Goal: Use online tool/utility: Utilize a website feature to perform a specific function

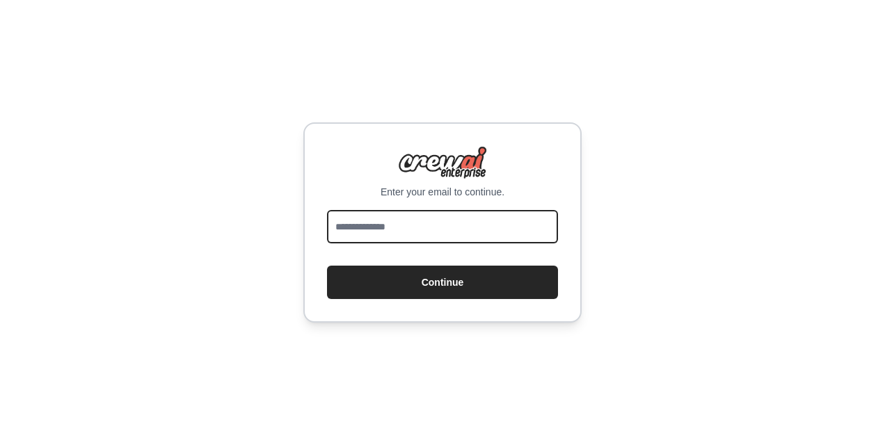
click at [355, 235] on input "email" at bounding box center [442, 226] width 231 height 33
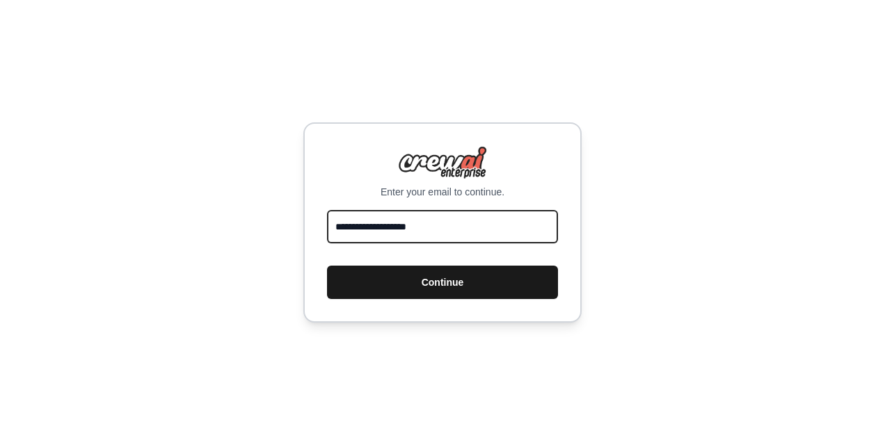
type input "**********"
click at [394, 266] on button "Continue" at bounding box center [442, 282] width 231 height 33
click at [432, 278] on button "Continue" at bounding box center [442, 282] width 231 height 33
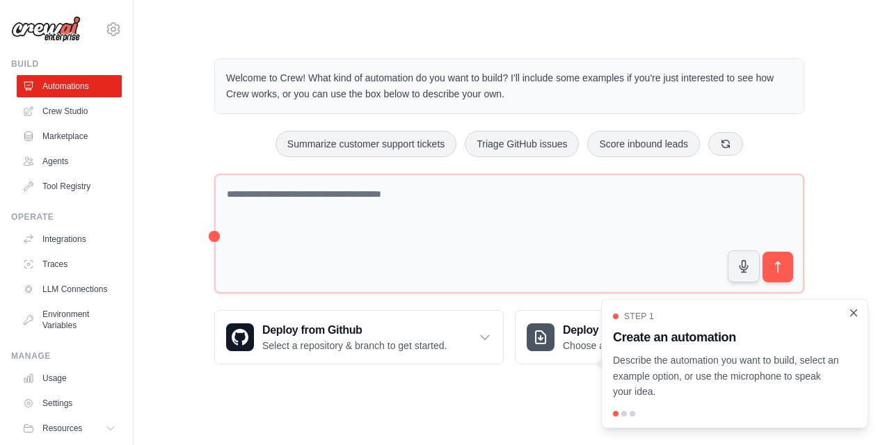
click at [853, 309] on icon "Close walkthrough" at bounding box center [853, 313] width 13 height 13
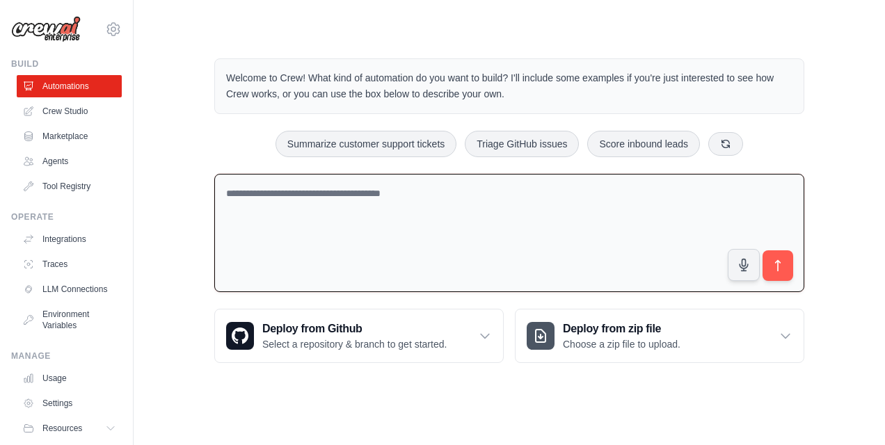
click at [287, 201] on textarea at bounding box center [509, 233] width 590 height 119
click at [280, 186] on textarea "*********" at bounding box center [509, 233] width 590 height 119
type textarea "*********"
click at [58, 114] on link "Crew Studio" at bounding box center [70, 111] width 105 height 22
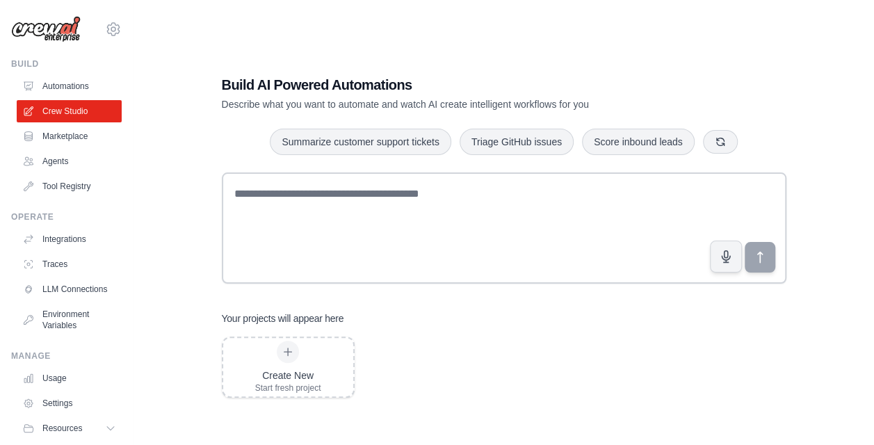
click at [58, 136] on link "Marketplace" at bounding box center [69, 136] width 105 height 22
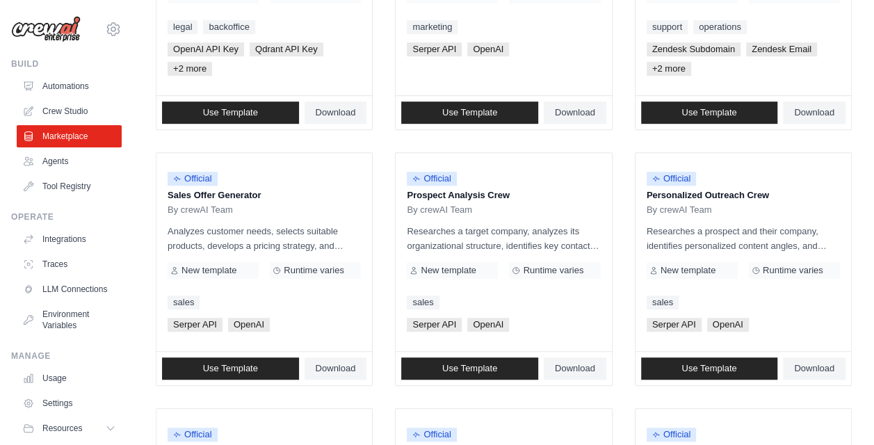
scroll to position [284, 0]
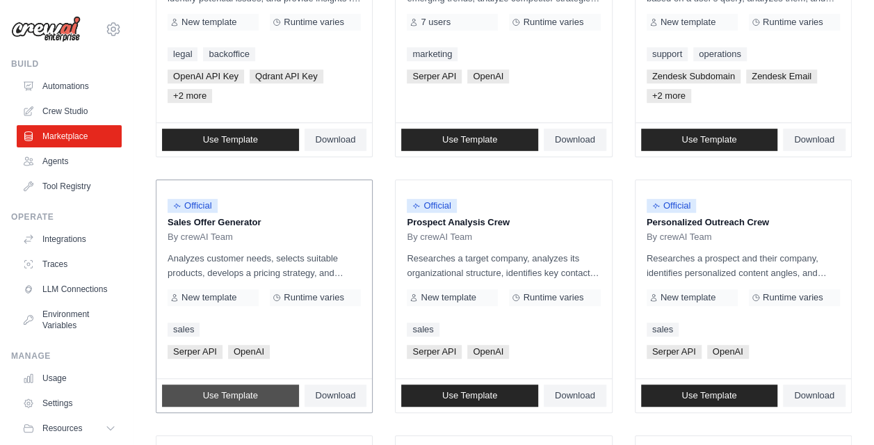
click at [238, 392] on span "Use Template" at bounding box center [230, 395] width 55 height 11
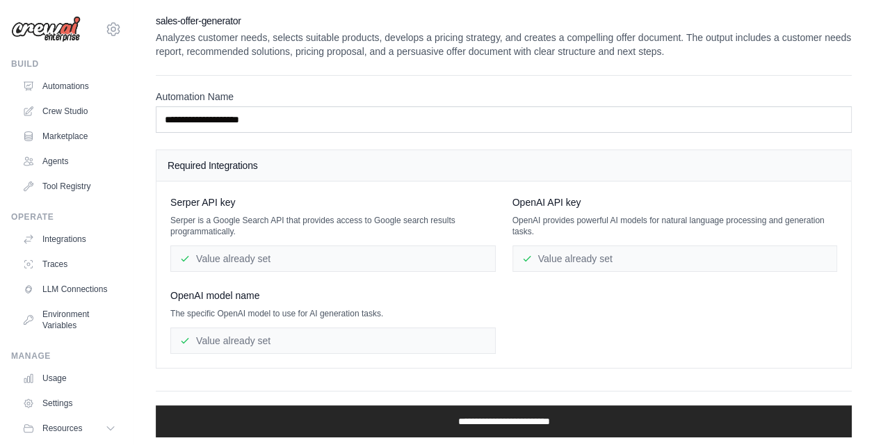
scroll to position [3, 0]
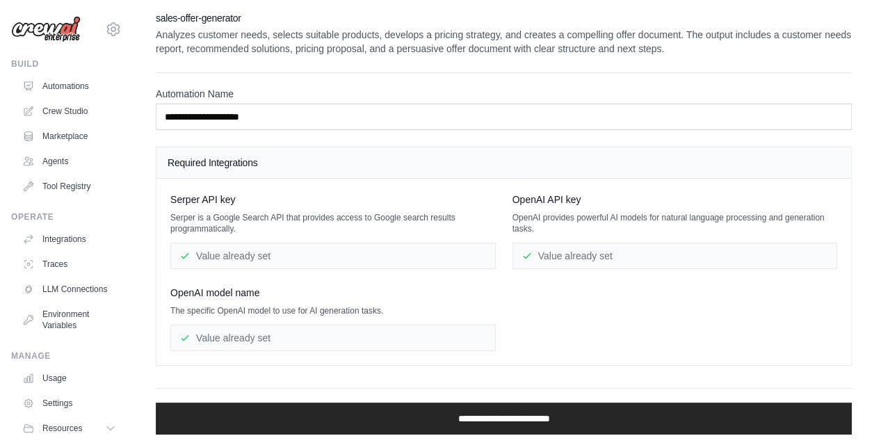
scroll to position [284, 0]
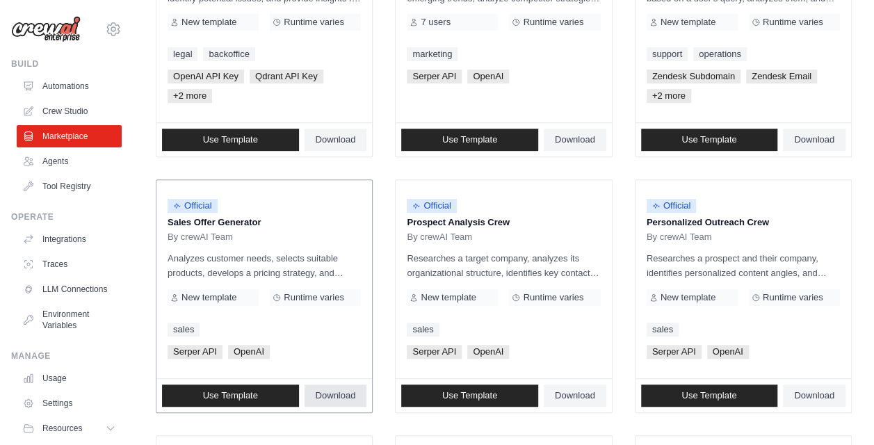
click at [339, 390] on span "Download" at bounding box center [336, 395] width 40 height 11
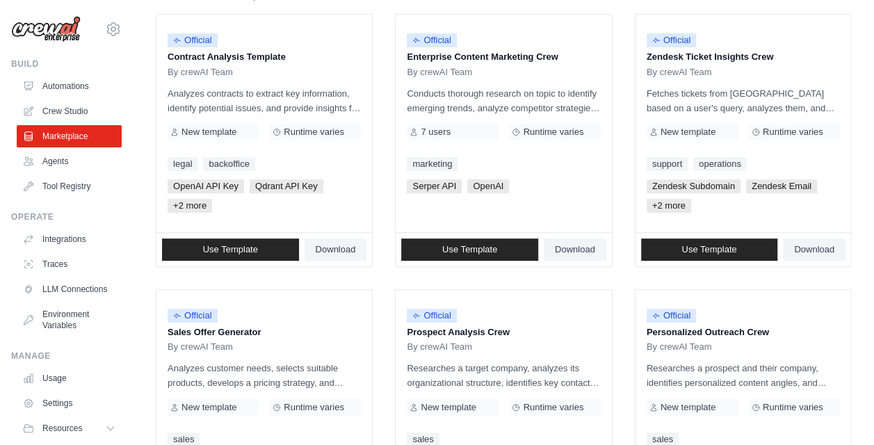
scroll to position [0, 0]
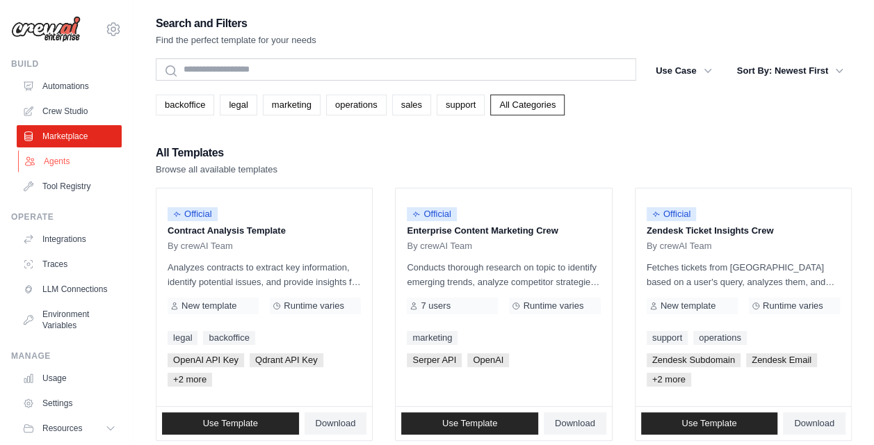
click at [77, 165] on link "Agents" at bounding box center [70, 161] width 105 height 22
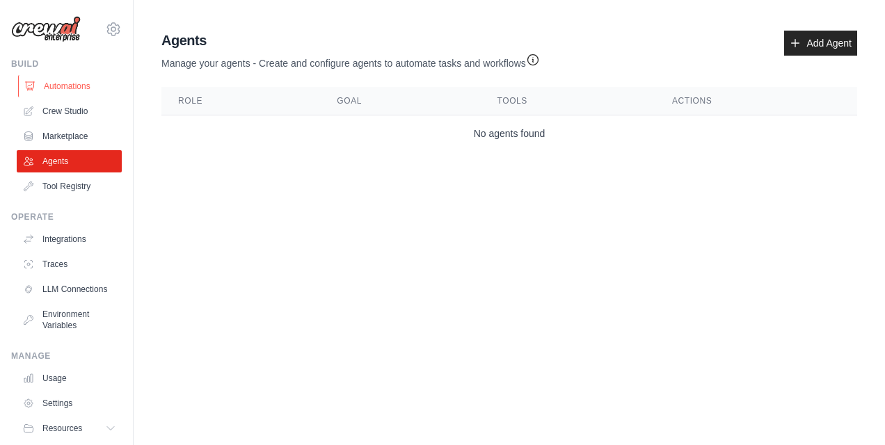
click at [67, 89] on link "Automations" at bounding box center [70, 86] width 105 height 22
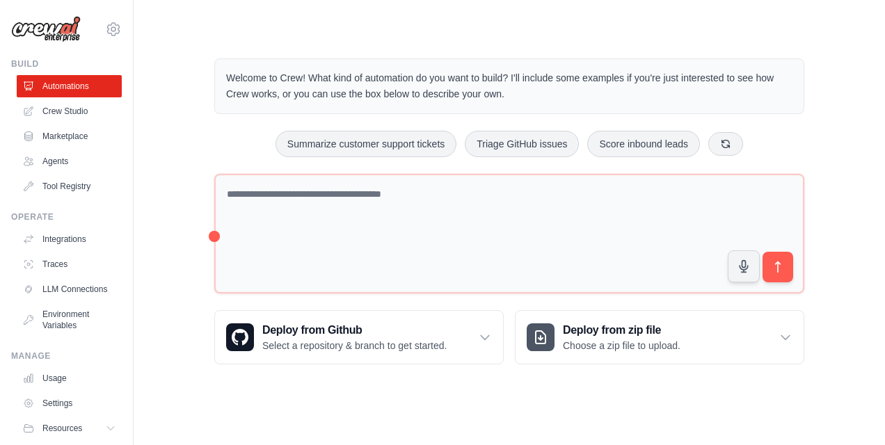
drag, startPoint x: 284, startPoint y: 332, endPoint x: 434, endPoint y: 382, distance: 158.2
click at [434, 382] on div "Welcome to Crew! What kind of automation do you want to build? I'll include som…" at bounding box center [509, 211] width 623 height 351
click at [242, 115] on div "Welcome to Crew! What kind of automation do you want to build? I'll include som…" at bounding box center [509, 211] width 623 height 351
click at [61, 128] on link "Marketplace" at bounding box center [70, 136] width 105 height 22
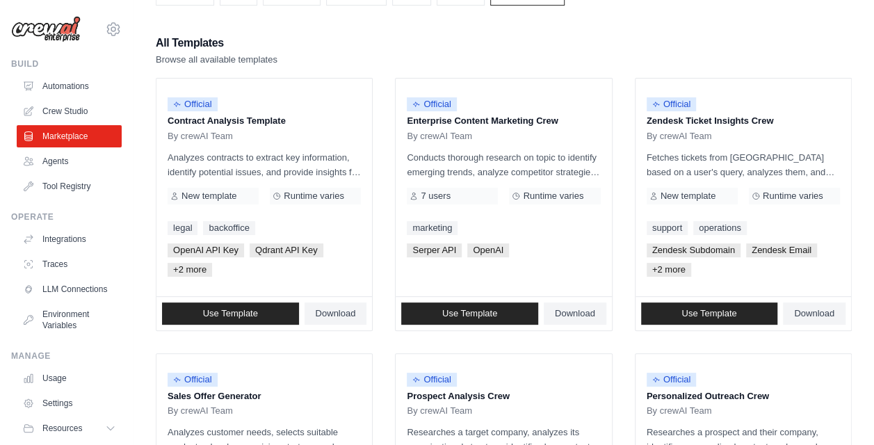
scroll to position [111, 0]
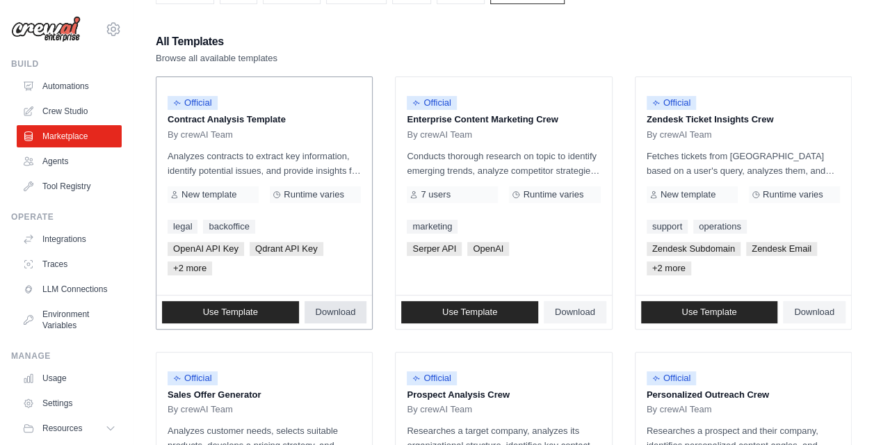
click at [331, 313] on span "Download" at bounding box center [336, 312] width 40 height 11
click at [259, 309] on link "Use Template" at bounding box center [230, 312] width 137 height 22
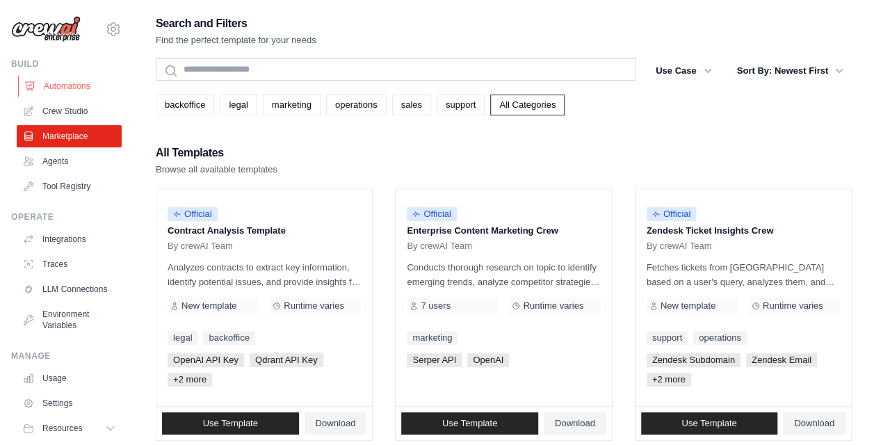
click at [76, 90] on link "Automations" at bounding box center [70, 86] width 105 height 22
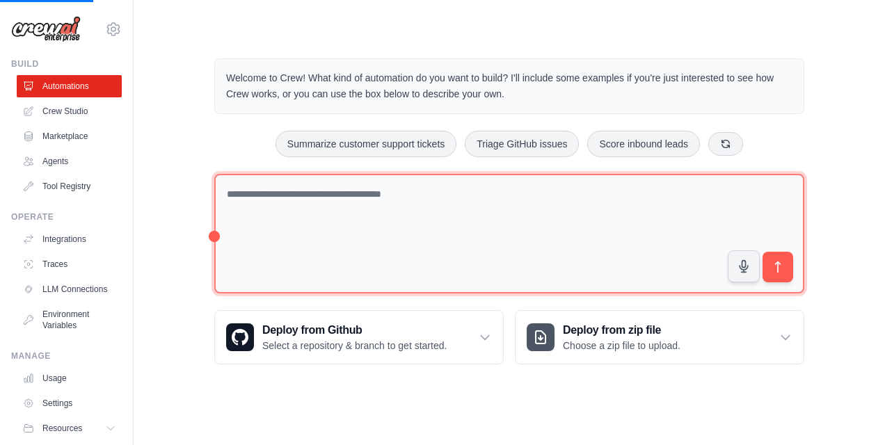
click at [246, 196] on textarea at bounding box center [509, 234] width 590 height 120
click at [264, 189] on textarea at bounding box center [509, 234] width 590 height 120
type textarea "**********"
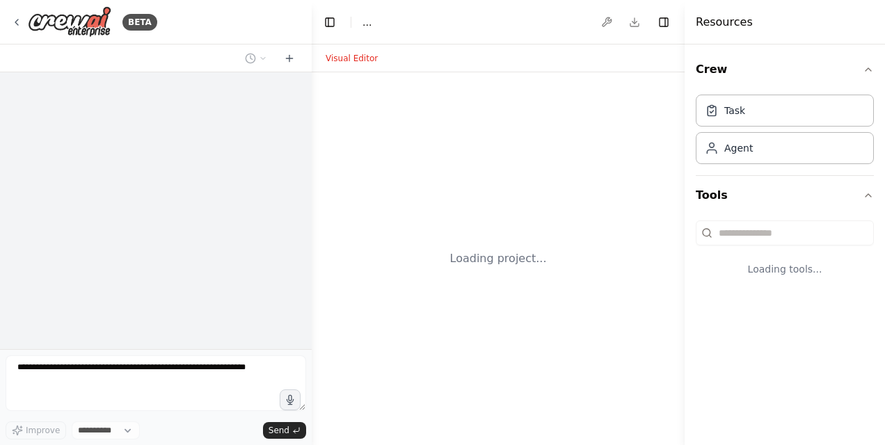
select select "****"
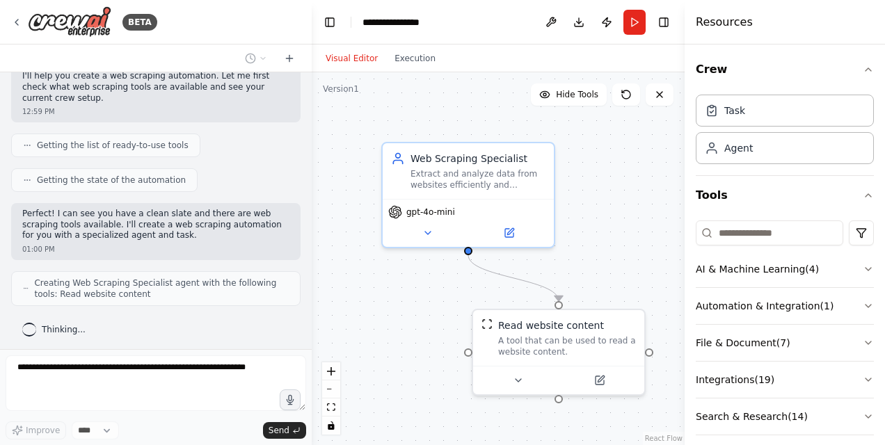
scroll to position [286, 0]
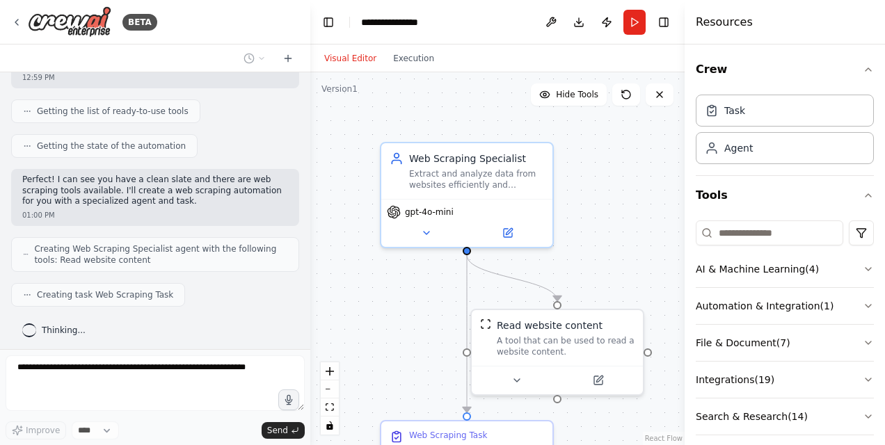
click at [310, 251] on div "**********" at bounding box center [442, 222] width 885 height 445
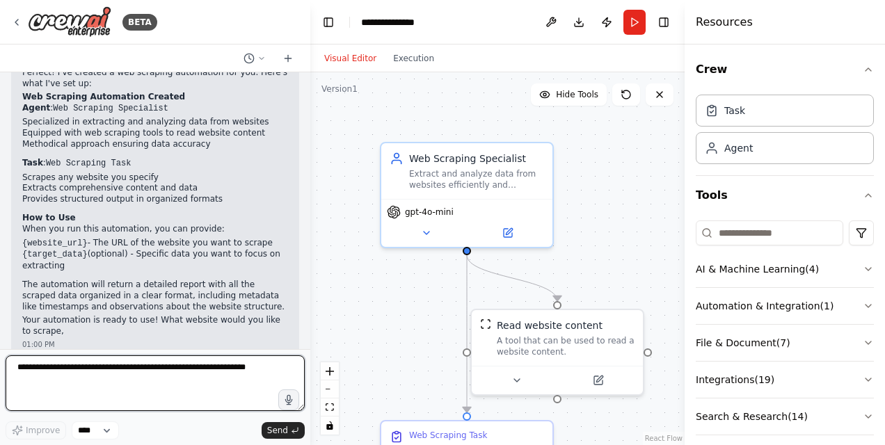
scroll to position [623, 0]
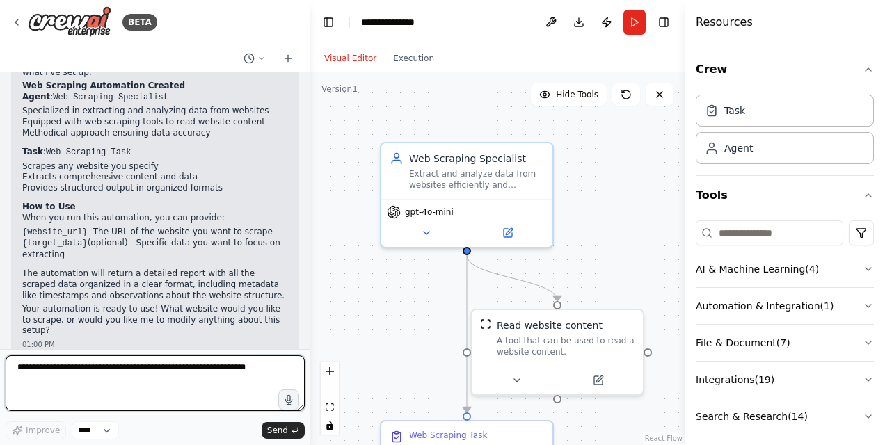
click at [305, 288] on div at bounding box center [308, 222] width 6 height 445
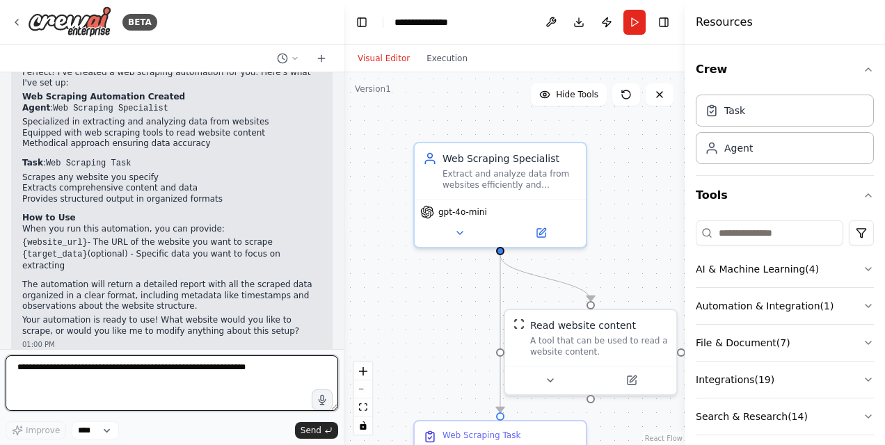
scroll to position [579, 0]
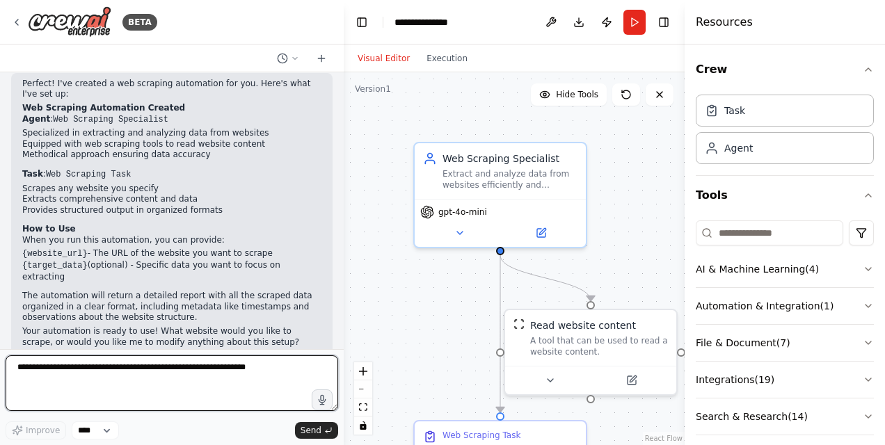
drag, startPoint x: 305, startPoint y: 239, endPoint x: 354, endPoint y: 246, distance: 49.9
click at [354, 246] on div "BETA I want to web scrape a website 12:59 PM ▶ Thought process I'll help you cr…" at bounding box center [442, 222] width 885 height 445
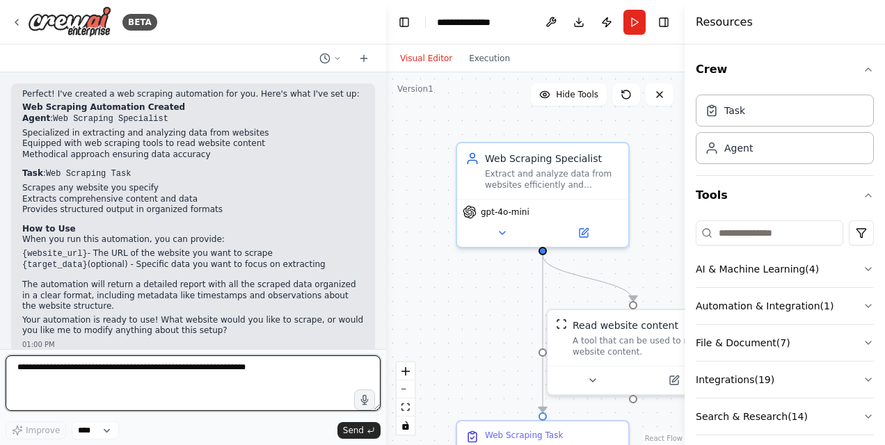
scroll to position [546, 0]
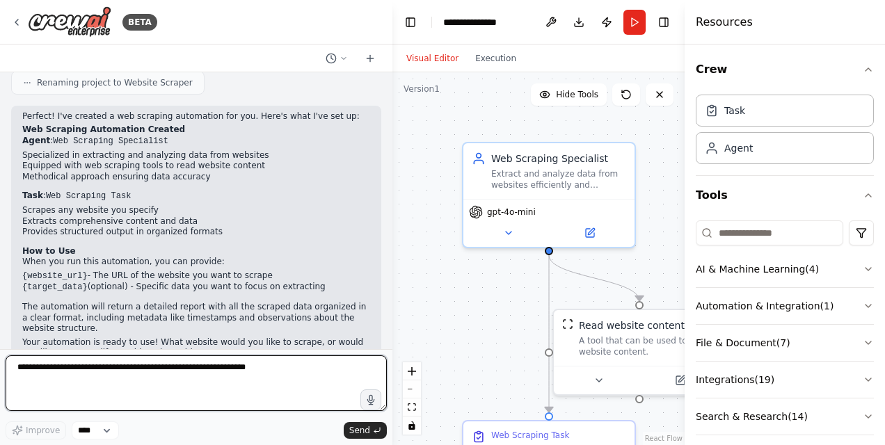
drag, startPoint x: 349, startPoint y: 241, endPoint x: 392, endPoint y: 243, distance: 43.2
click at [392, 243] on div "BETA I want to web scrape a website 12:59 PM ▶ Thought process I'll help you cr…" at bounding box center [442, 222] width 885 height 445
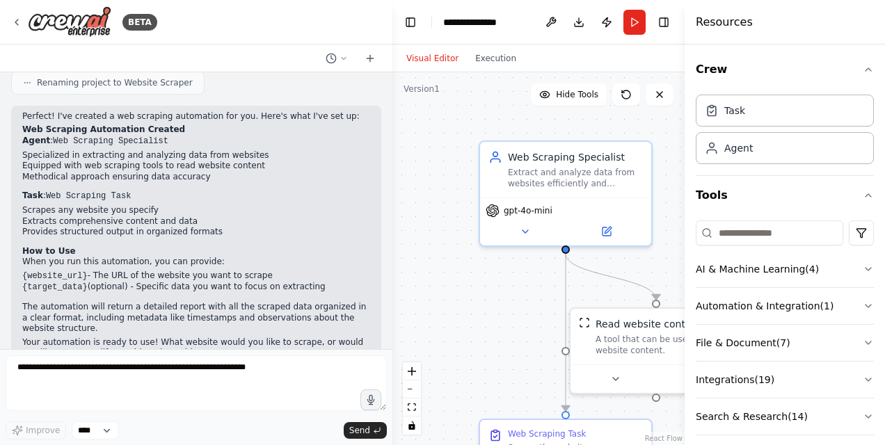
drag, startPoint x: 392, startPoint y: 243, endPoint x: 409, endPoint y: 242, distance: 16.8
click at [409, 242] on div ".deletable-edge-delete-btn { width: 20px; height: 20px; border: 0px solid #ffff…" at bounding box center [538, 258] width 292 height 373
drag, startPoint x: 387, startPoint y: 280, endPoint x: 390, endPoint y: 316, distance: 37.0
click at [390, 316] on div "BETA I want to web scrape a website 12:59 PM ▶ Thought process I'll help you cr…" at bounding box center [442, 222] width 885 height 445
click at [776, 111] on div "Task" at bounding box center [785, 110] width 178 height 32
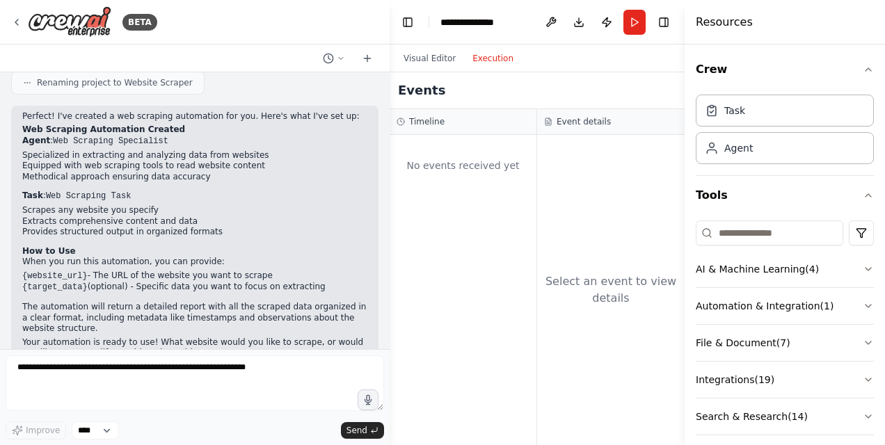
click at [493, 61] on button "Execution" at bounding box center [493, 58] width 58 height 17
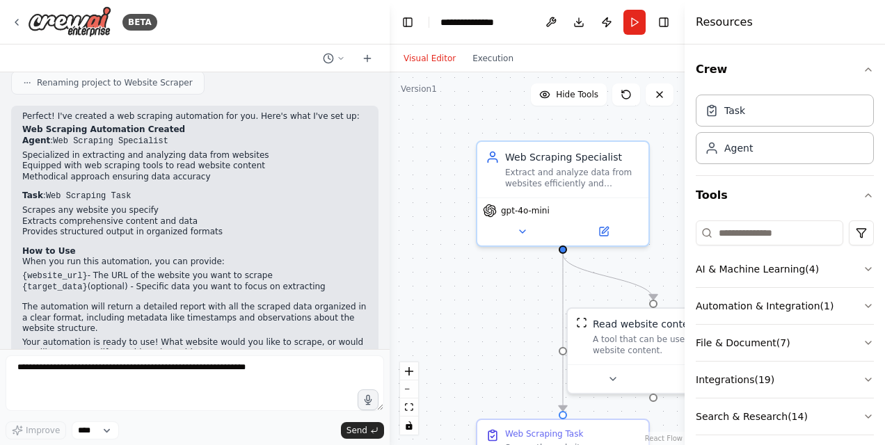
click at [448, 60] on button "Visual Editor" at bounding box center [429, 58] width 69 height 17
click at [433, 65] on button "Visual Editor" at bounding box center [429, 58] width 69 height 17
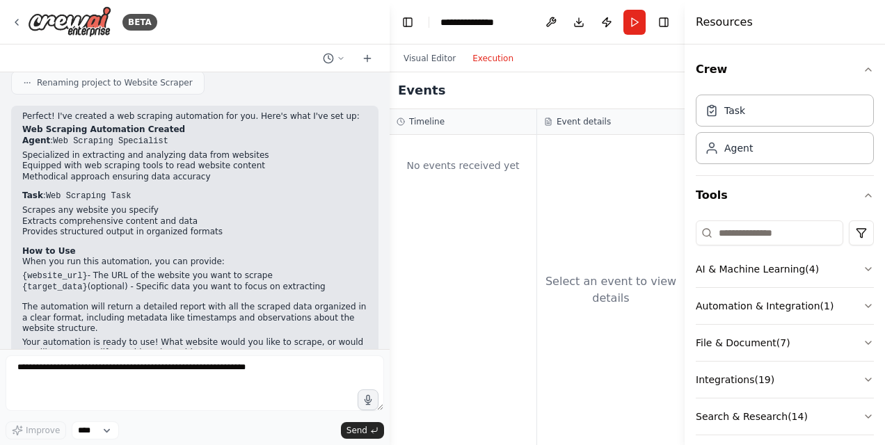
click at [495, 56] on button "Execution" at bounding box center [493, 58] width 58 height 17
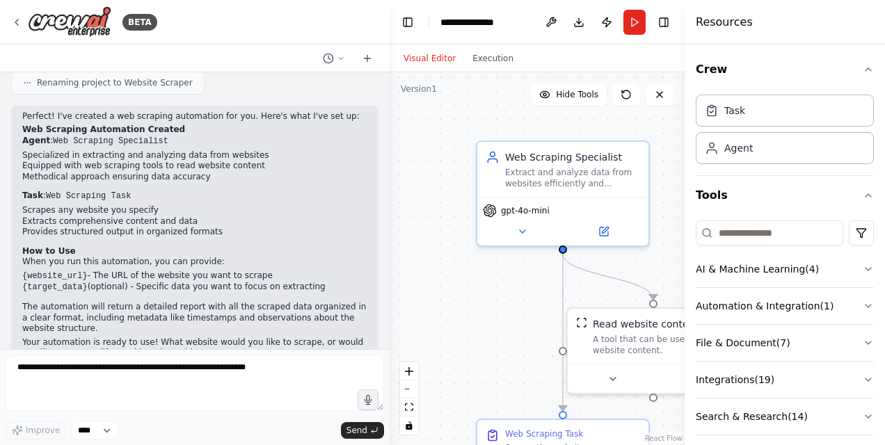
click at [437, 55] on button "Visual Editor" at bounding box center [429, 58] width 69 height 17
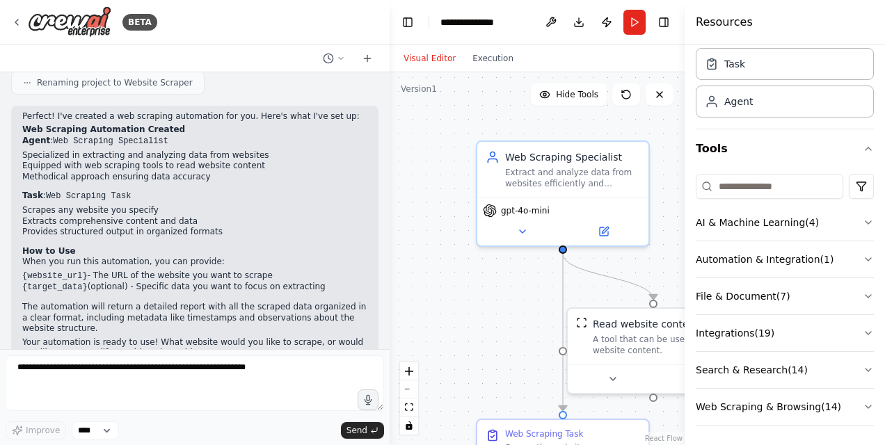
scroll to position [557, 0]
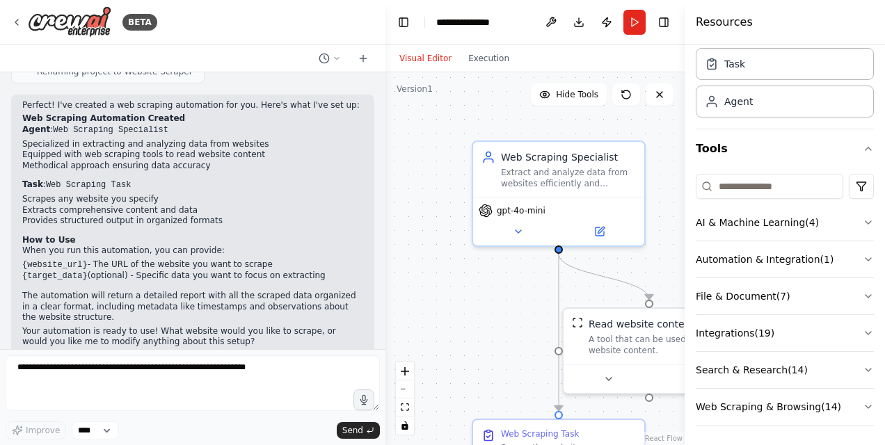
click at [385, 279] on div "BETA I want to web scrape a website 12:59 PM ▶ Thought process I'll help you cr…" at bounding box center [442, 222] width 885 height 445
click at [385, 279] on div ".deletable-edge-delete-btn { width: 20px; height: 20px; border: 0px solid #ffff…" at bounding box center [534, 258] width 299 height 373
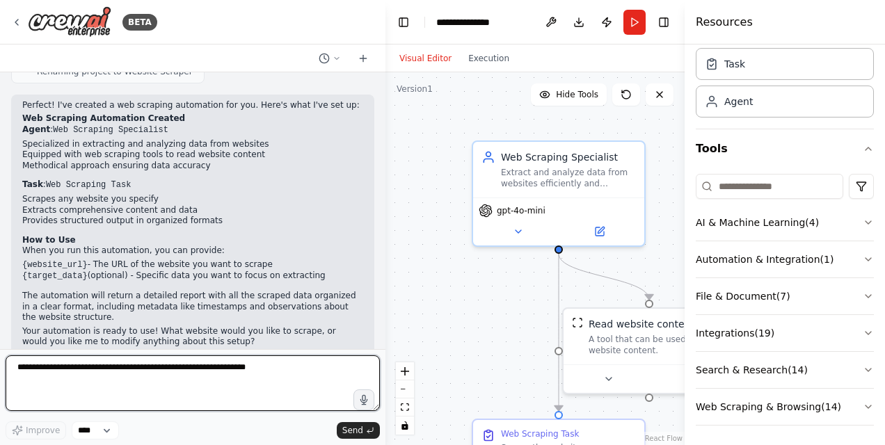
click at [196, 371] on textarea at bounding box center [193, 383] width 374 height 56
paste textarea "**********"
type textarea "**********"
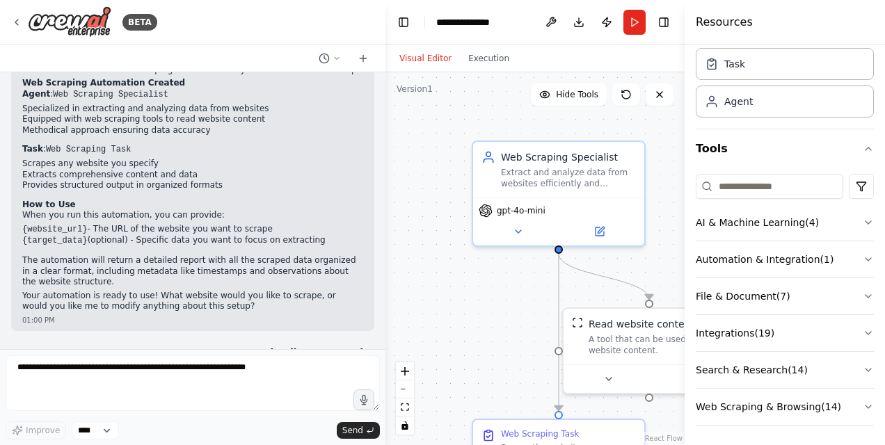
scroll to position [640, 0]
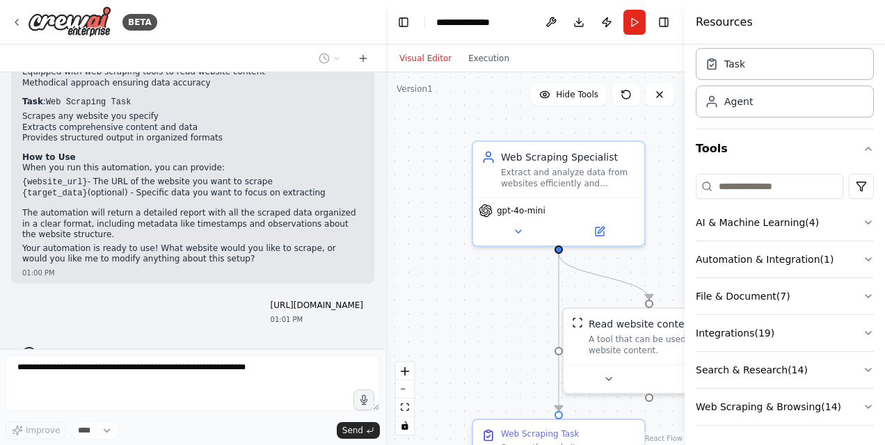
click at [380, 284] on div "BETA I want to web scrape a website 12:59 PM ▶ Thought process I'll help you cr…" at bounding box center [442, 222] width 885 height 445
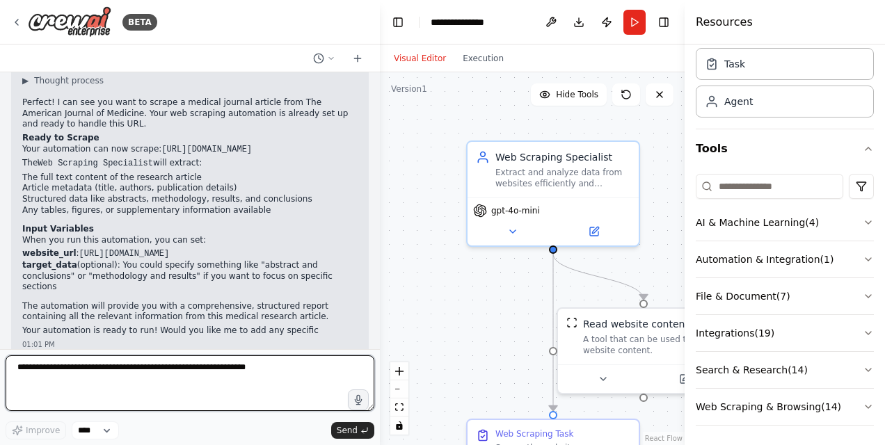
scroll to position [936, 0]
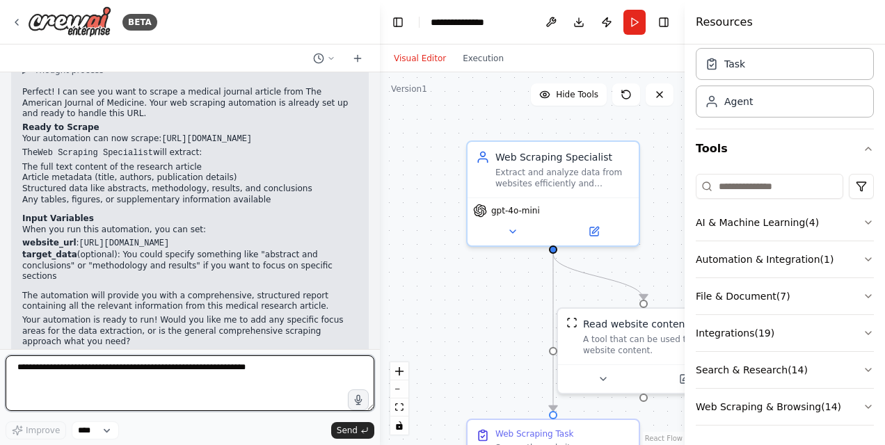
click at [24, 372] on textarea at bounding box center [190, 383] width 369 height 56
type textarea "**********"
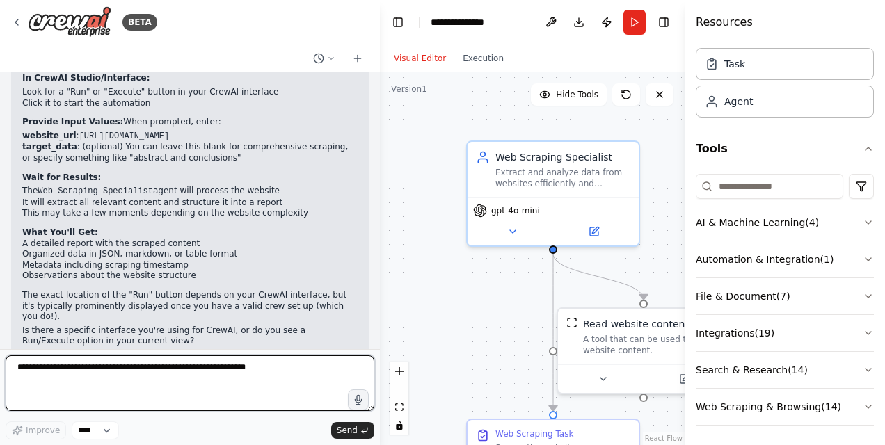
scroll to position [1352, 0]
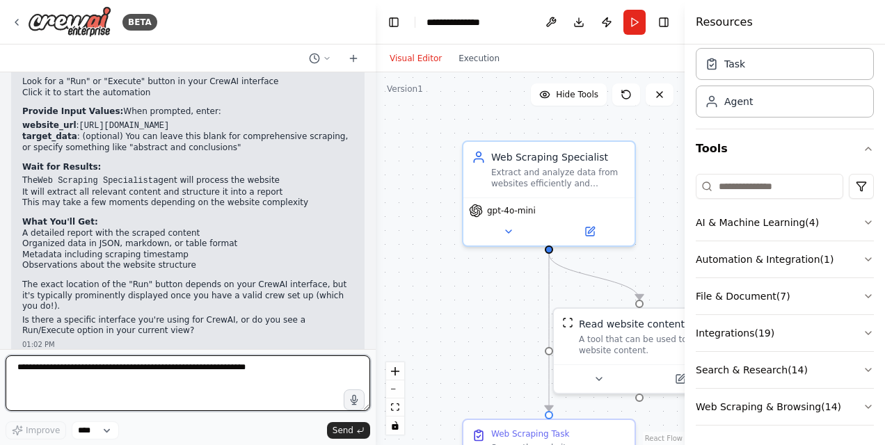
click at [376, 309] on div "BETA I want to web scrape a website 12:59 PM ▶ Thought process I'll help you cr…" at bounding box center [442, 222] width 885 height 445
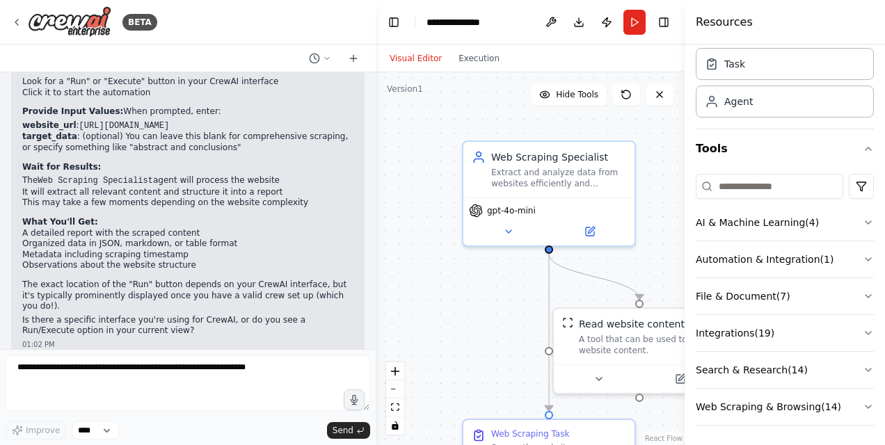
click at [374, 309] on div "BETA I want to web scrape a website 12:59 PM ▶ Thought process I'll help you cr…" at bounding box center [442, 222] width 885 height 445
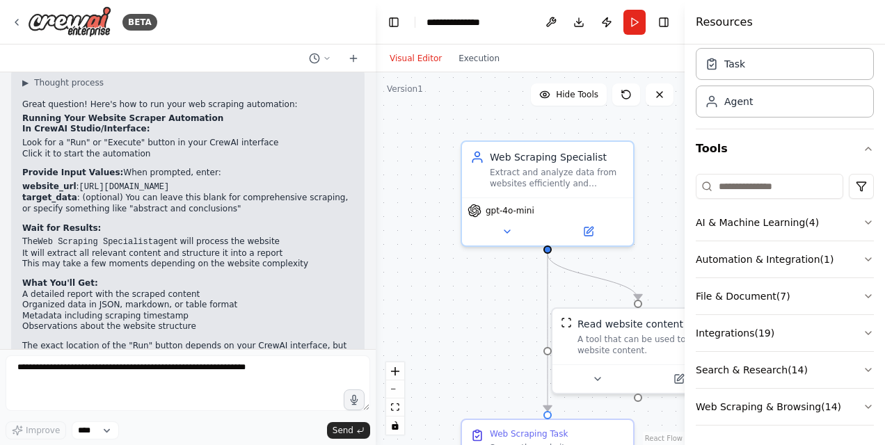
scroll to position [1287, 0]
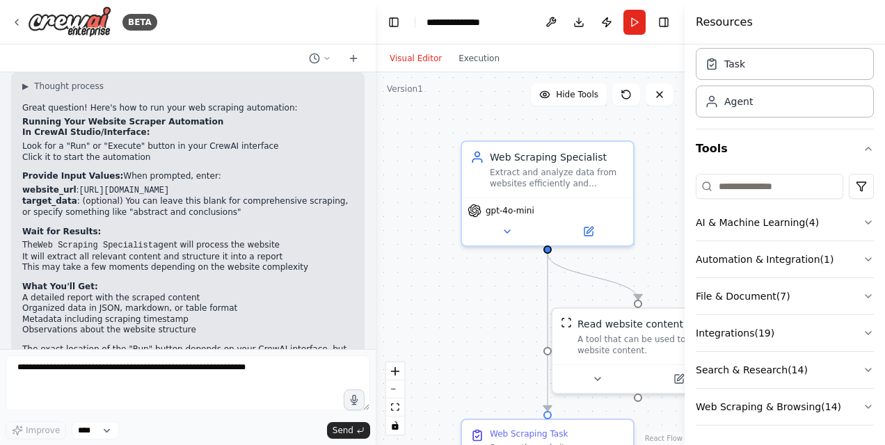
click at [286, 325] on li "Observations about the website structure" at bounding box center [187, 330] width 331 height 11
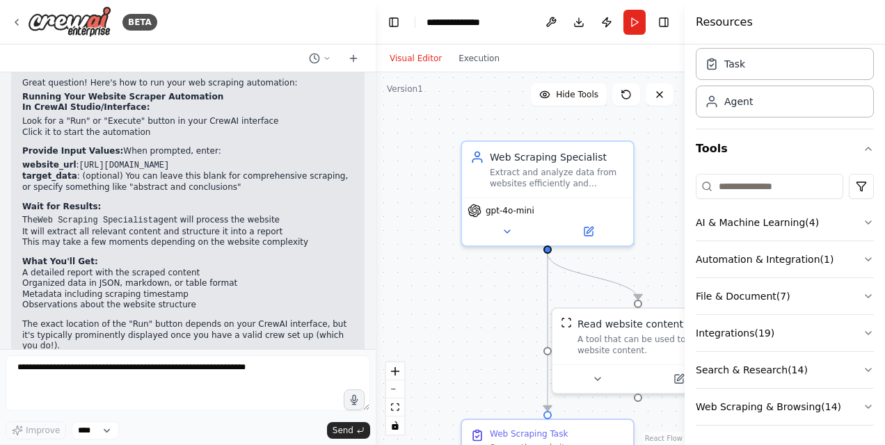
scroll to position [1352, 0]
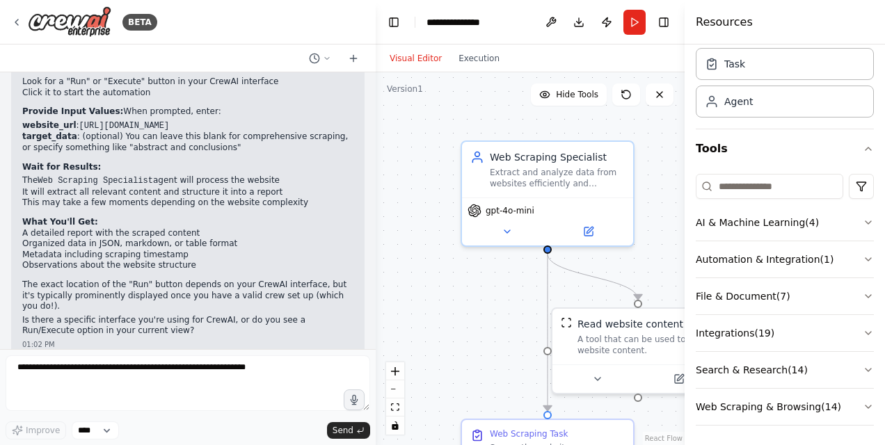
click at [371, 317] on div at bounding box center [373, 222] width 6 height 445
click at [503, 228] on icon at bounding box center [507, 228] width 11 height 11
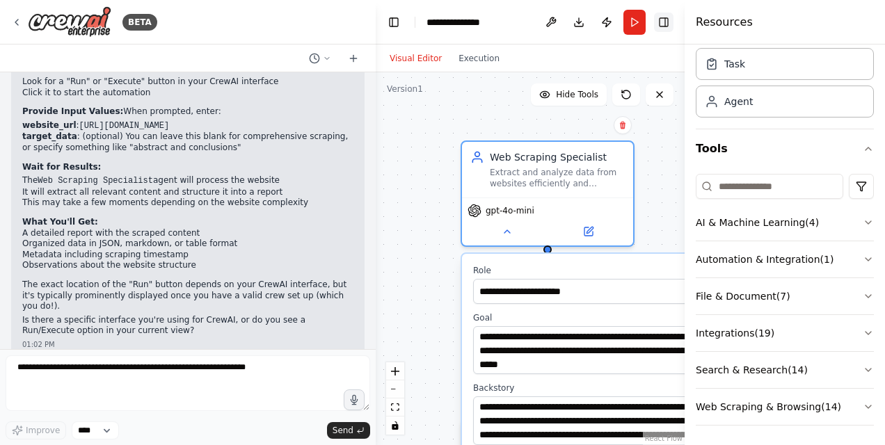
click at [664, 18] on button "Toggle Right Sidebar" at bounding box center [663, 22] width 19 height 19
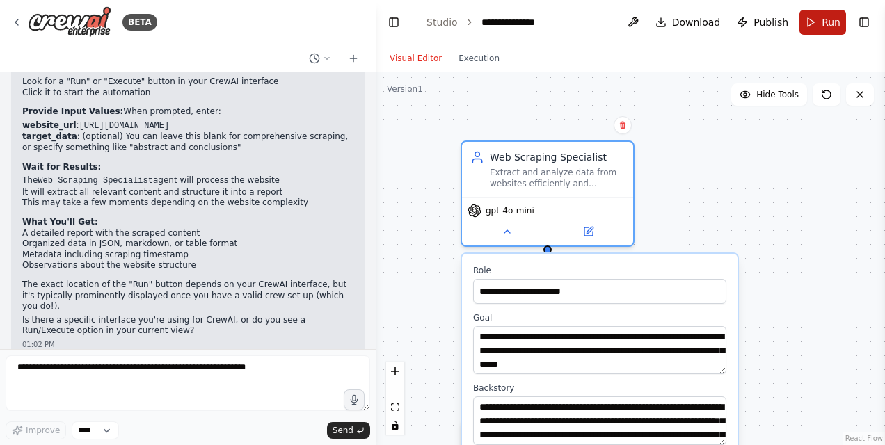
click at [810, 22] on button "Run" at bounding box center [822, 22] width 47 height 25
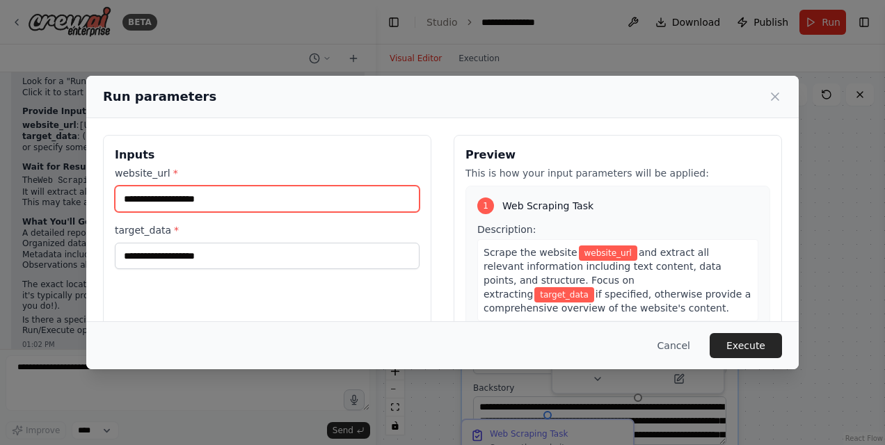
click at [185, 202] on input "website_url *" at bounding box center [267, 199] width 305 height 26
paste input "**********"
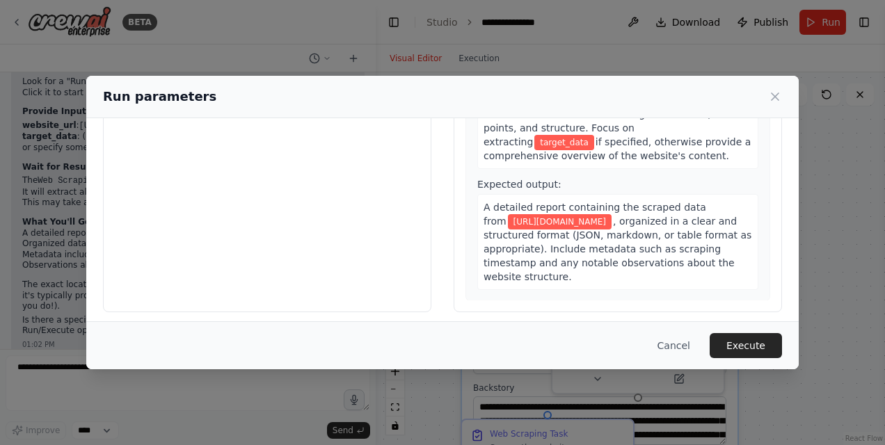
scroll to position [159, 0]
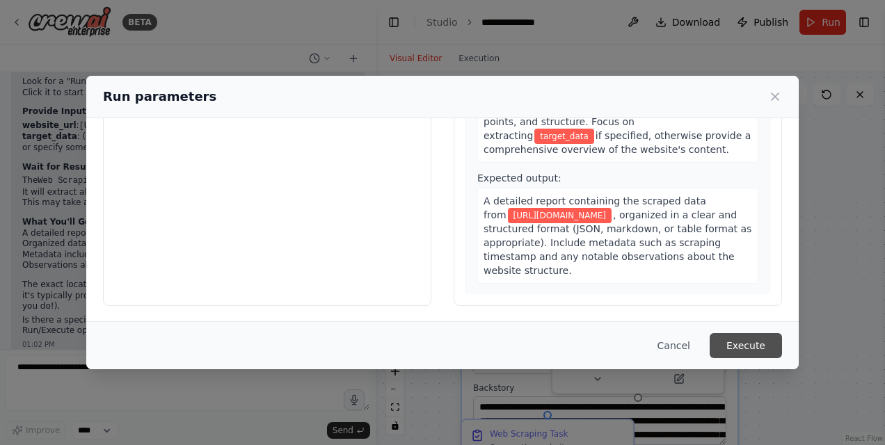
type input "**********"
click at [733, 343] on button "Execute" at bounding box center [745, 345] width 72 height 25
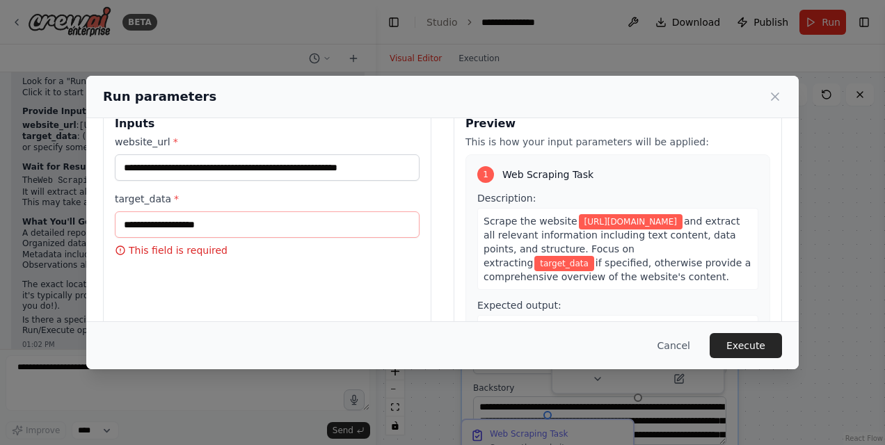
scroll to position [25, 0]
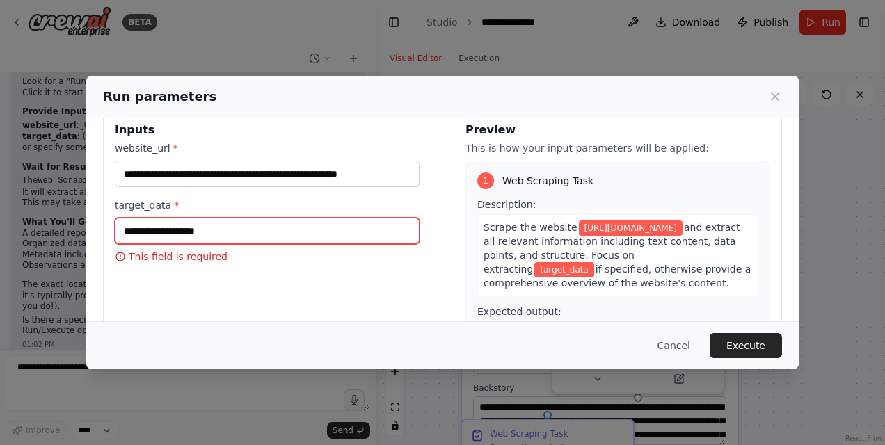
click at [125, 232] on input "target_data *" at bounding box center [267, 231] width 305 height 26
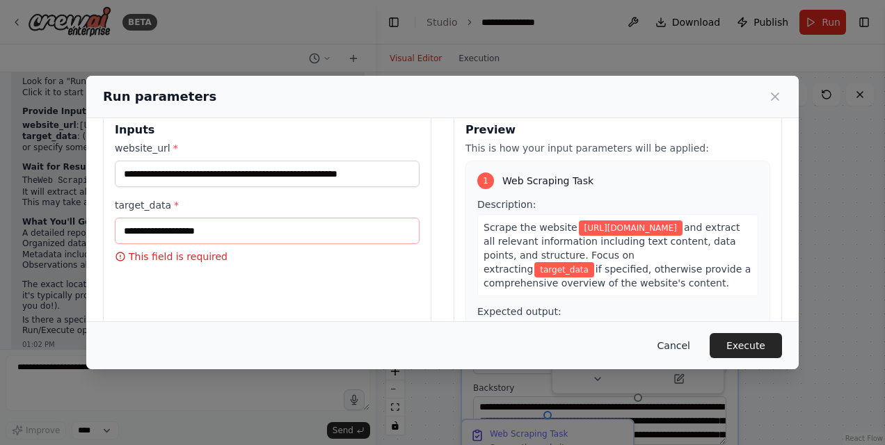
click at [688, 342] on button "Cancel" at bounding box center [673, 345] width 55 height 25
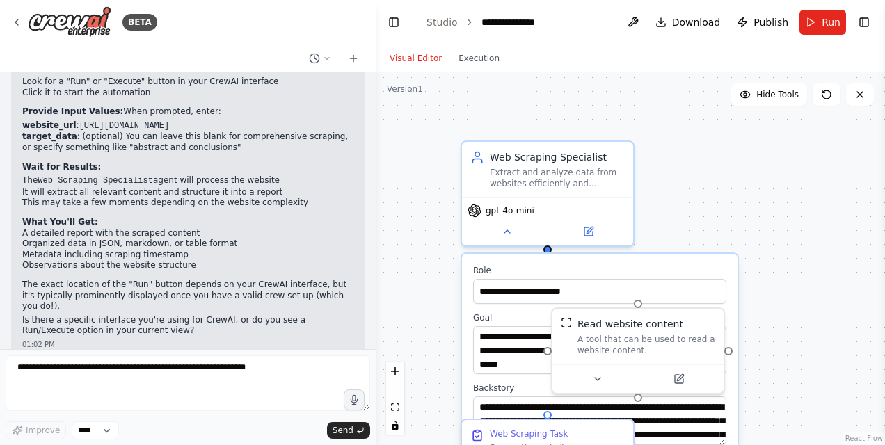
click at [81, 142] on li "target_data : (optional) You can leave this blank for comprehensive scraping, o…" at bounding box center [187, 142] width 331 height 22
click at [825, 26] on span "Run" at bounding box center [830, 22] width 19 height 14
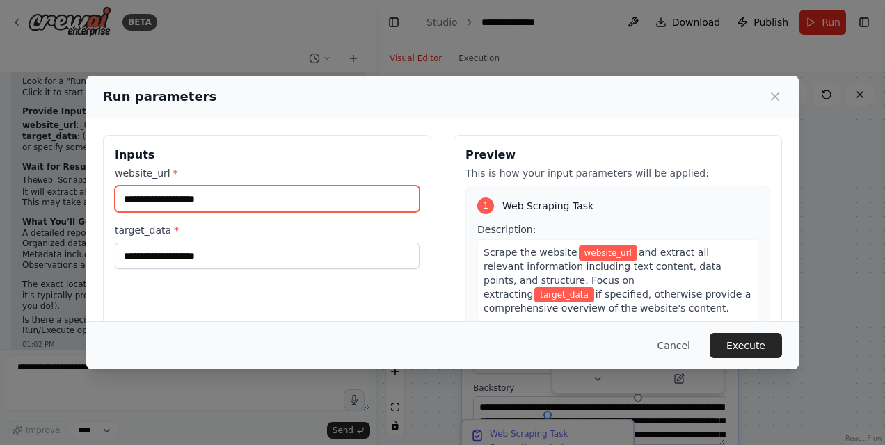
click at [150, 191] on input "website_url *" at bounding box center [267, 199] width 305 height 26
paste input "**********"
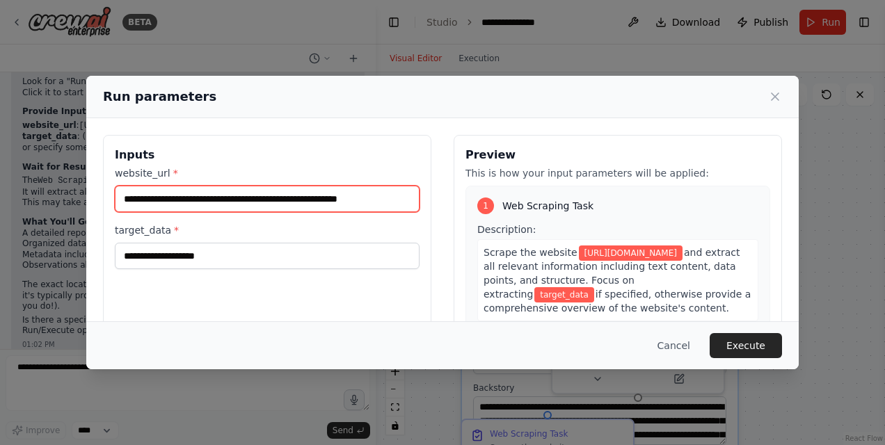
type input "**********"
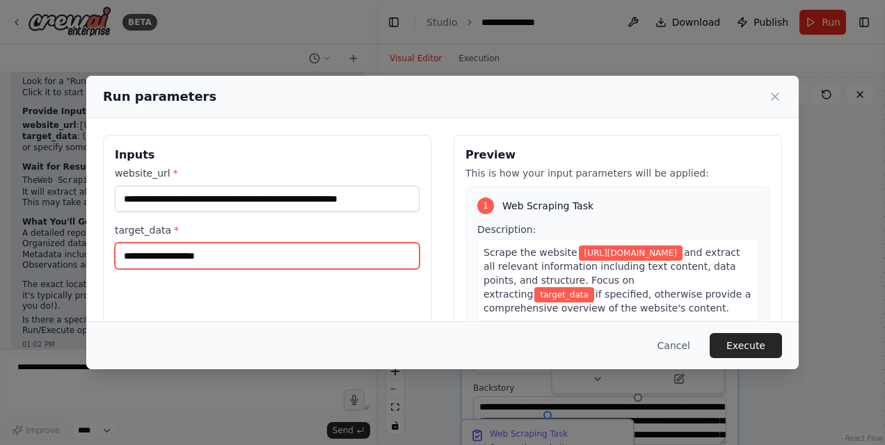
click at [163, 263] on input "target_data *" at bounding box center [267, 256] width 305 height 26
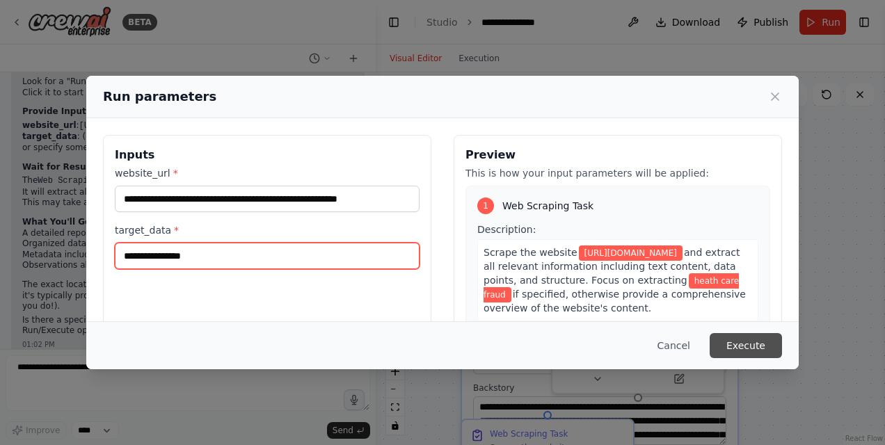
type input "**********"
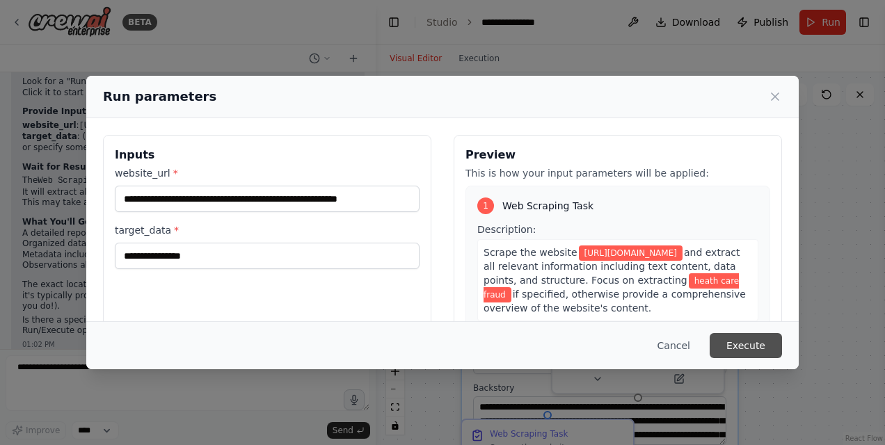
click at [751, 344] on button "Execute" at bounding box center [745, 345] width 72 height 25
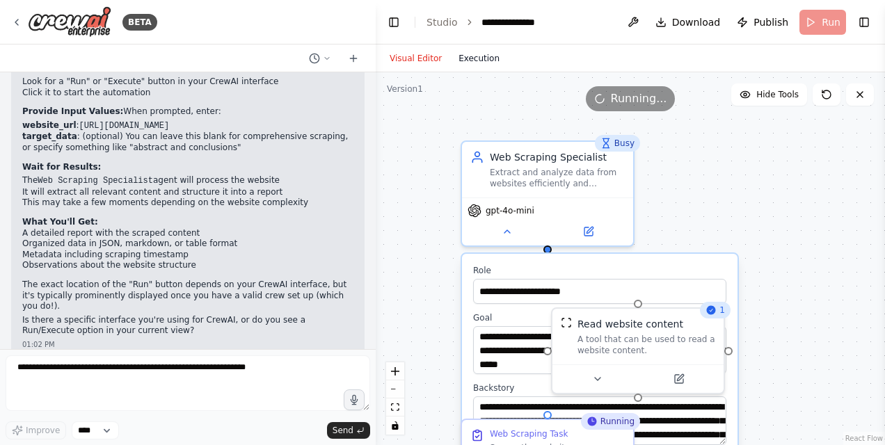
click at [474, 57] on button "Execution" at bounding box center [479, 58] width 58 height 17
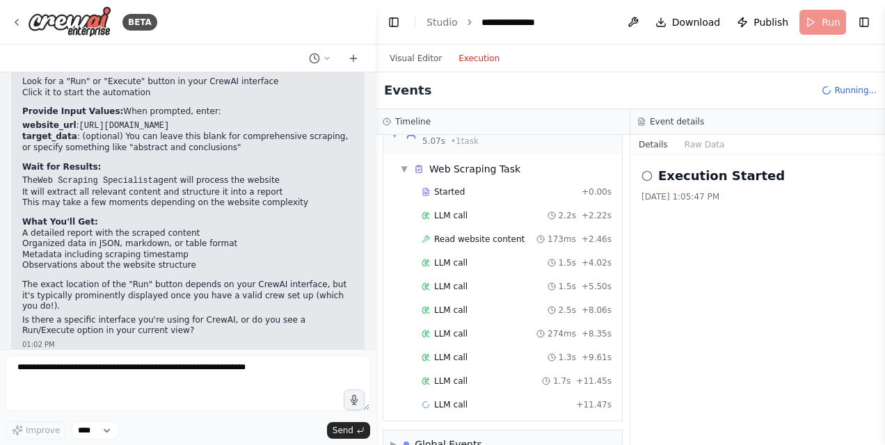
scroll to position [51, 0]
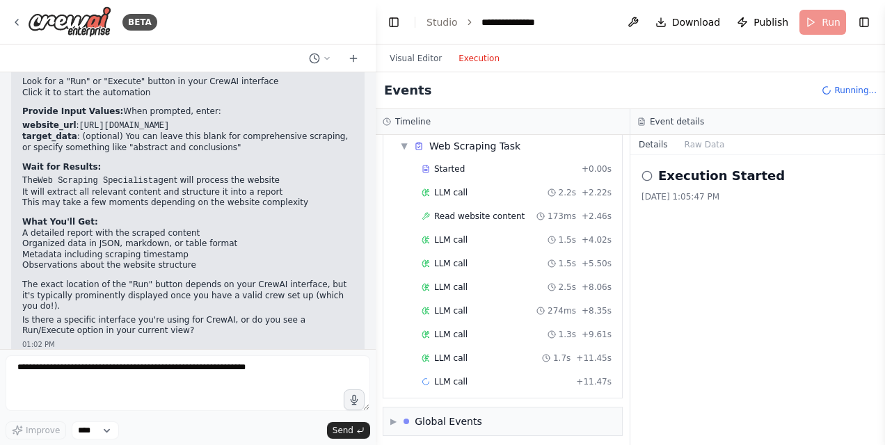
click at [618, 348] on div "▼ Web Scraping Specialist 5.07s • 1 task ▼ Web Scraping Task Started + 0.00s LL…" at bounding box center [503, 290] width 254 height 310
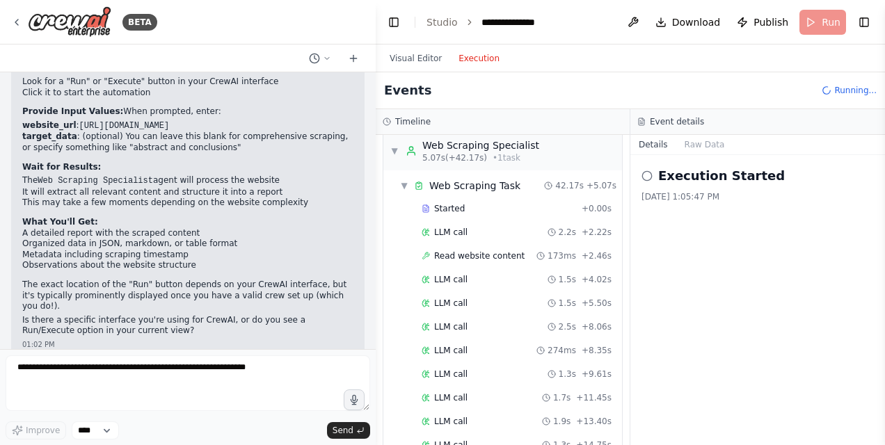
scroll to position [491, 0]
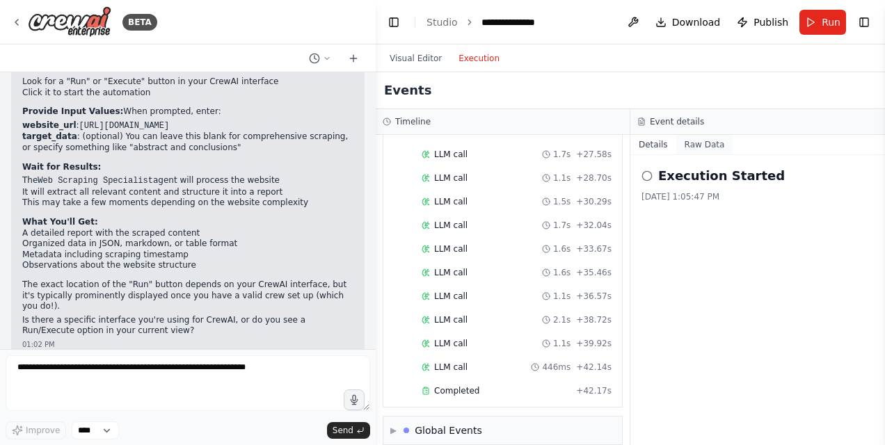
click at [698, 141] on button "Raw Data" at bounding box center [704, 144] width 57 height 19
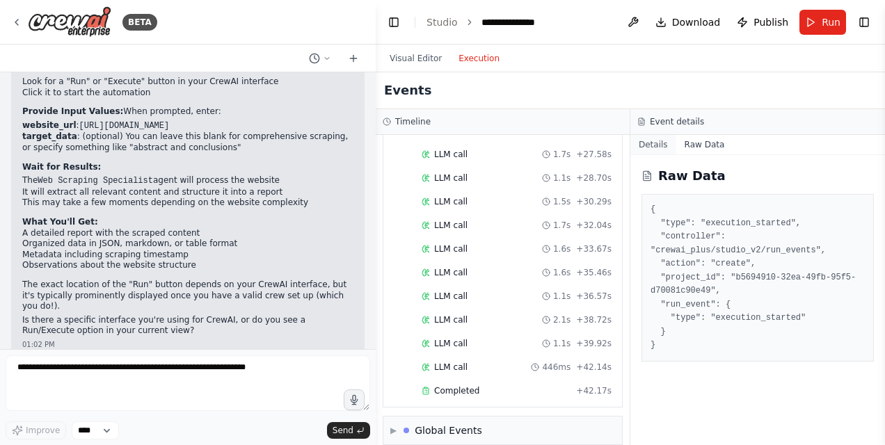
click at [658, 139] on button "Details" at bounding box center [653, 144] width 46 height 19
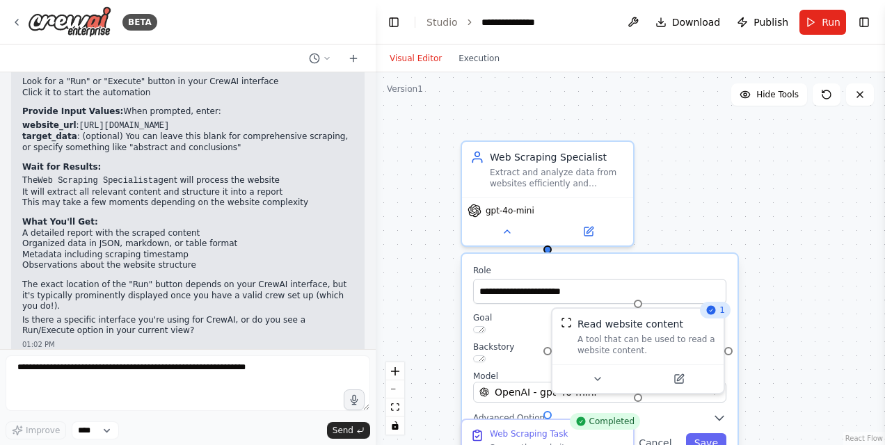
click at [415, 50] on button "Visual Editor" at bounding box center [415, 58] width 69 height 17
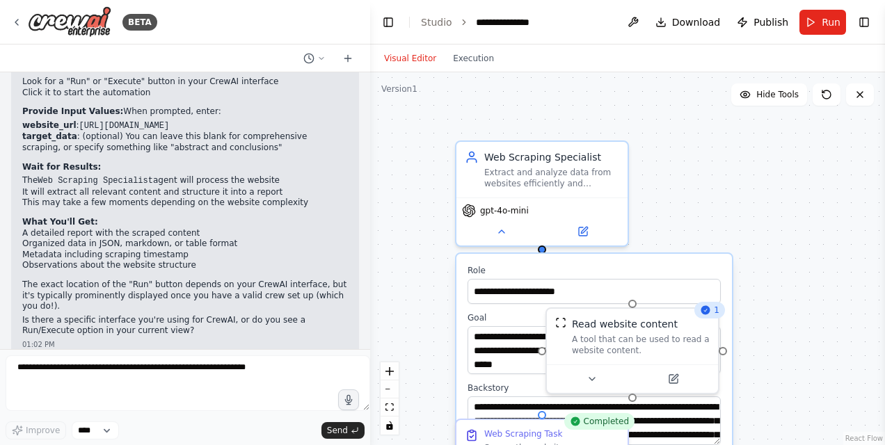
click at [370, 313] on div "BETA I want to web scrape a website 12:59 PM ▶ Thought process I'll help you cr…" at bounding box center [442, 222] width 885 height 445
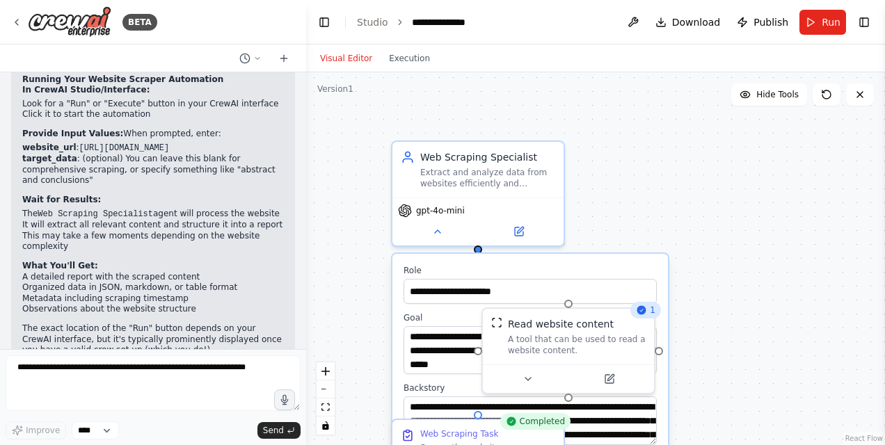
scroll to position [1450, 0]
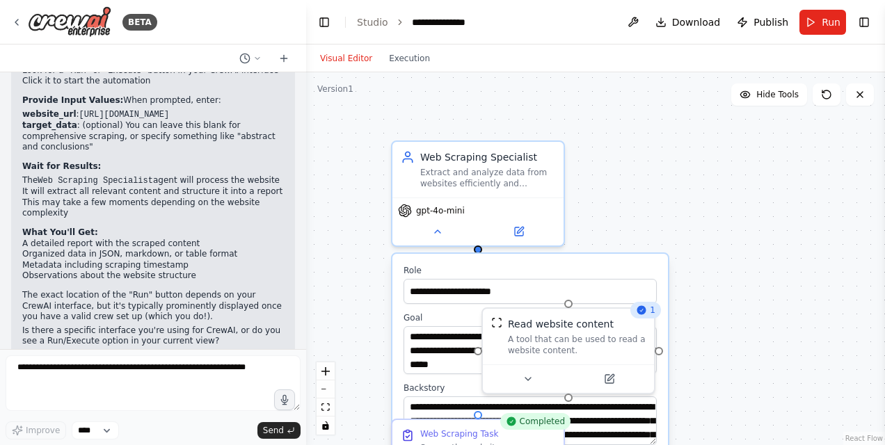
drag, startPoint x: 369, startPoint y: 161, endPoint x: 305, endPoint y: 152, distance: 64.6
click at [305, 152] on div "BETA I want to web scrape a website 12:59 PM ▶ Thought process I'll help you cr…" at bounding box center [442, 222] width 885 height 445
click at [821, 201] on div "**********" at bounding box center [594, 258] width 579 height 373
click at [323, 390] on button "zoom out" at bounding box center [325, 389] width 18 height 18
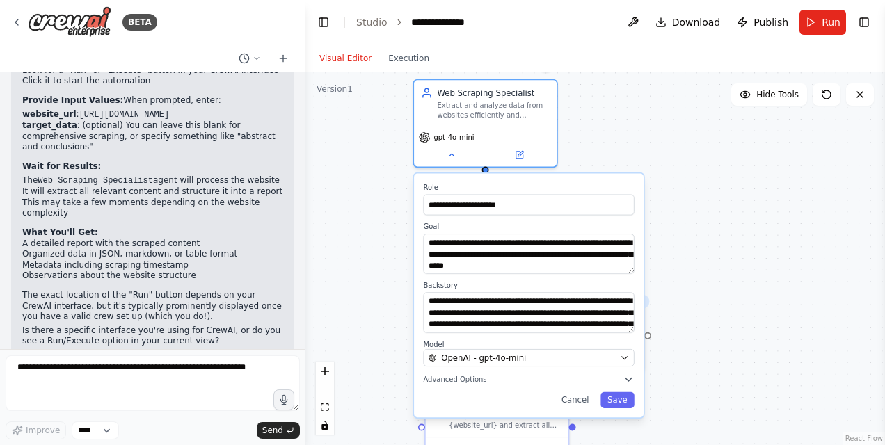
drag, startPoint x: 605, startPoint y: 258, endPoint x: 586, endPoint y: 174, distance: 86.4
click at [586, 174] on div "**********" at bounding box center [529, 295] width 230 height 244
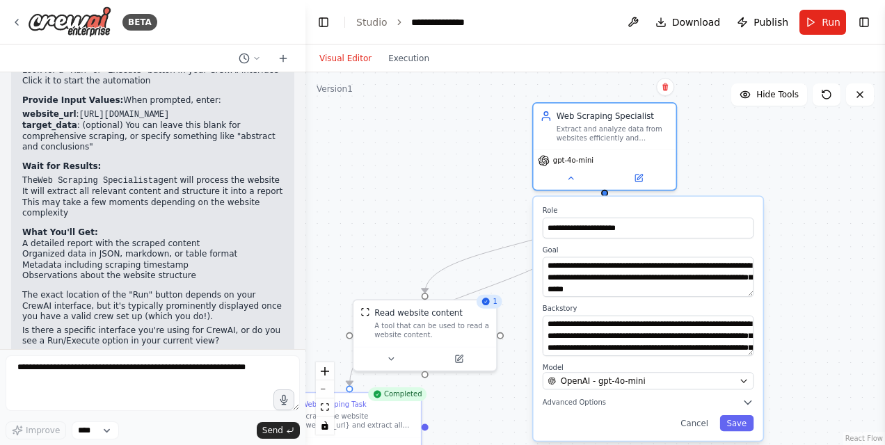
drag, startPoint x: 589, startPoint y: 185, endPoint x: 719, endPoint y: 213, distance: 133.0
click at [719, 213] on label "Role" at bounding box center [648, 210] width 211 height 9
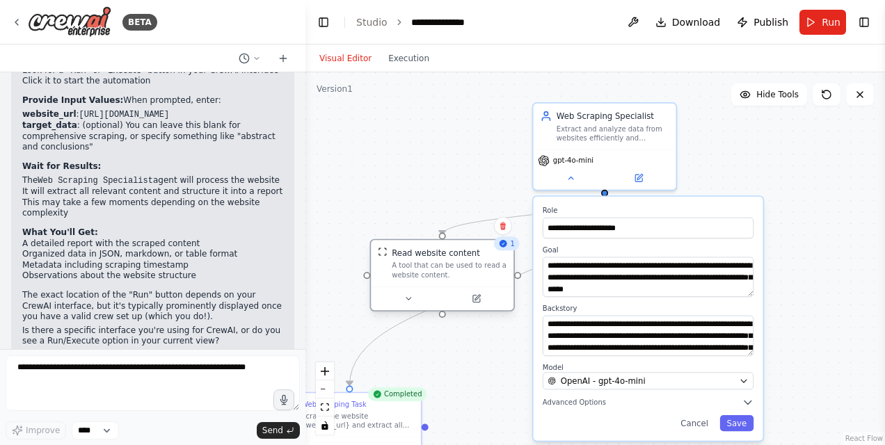
drag, startPoint x: 473, startPoint y: 314, endPoint x: 492, endPoint y: 249, distance: 68.2
click at [492, 249] on div "Read website content" at bounding box center [449, 253] width 115 height 12
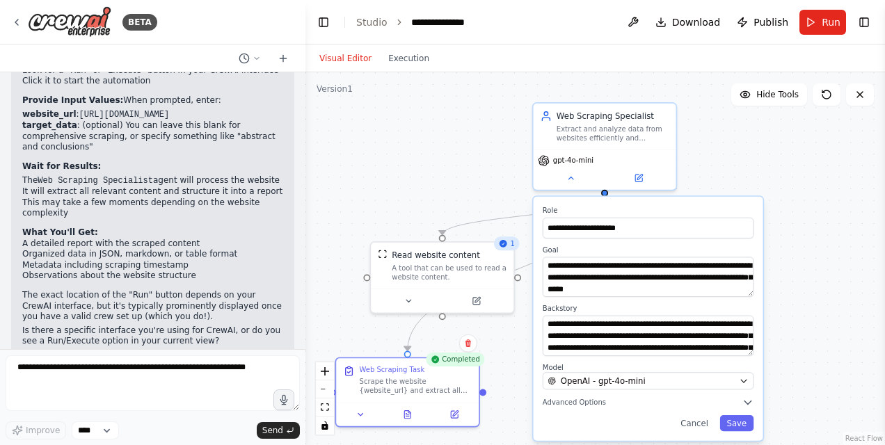
drag, startPoint x: 375, startPoint y: 405, endPoint x: 451, endPoint y: 364, distance: 85.9
click at [451, 364] on div "Completed Web Scraping Task Scrape the website {website_url} and extract all re…" at bounding box center [407, 393] width 145 height 70
click at [410, 415] on icon at bounding box center [407, 412] width 6 height 8
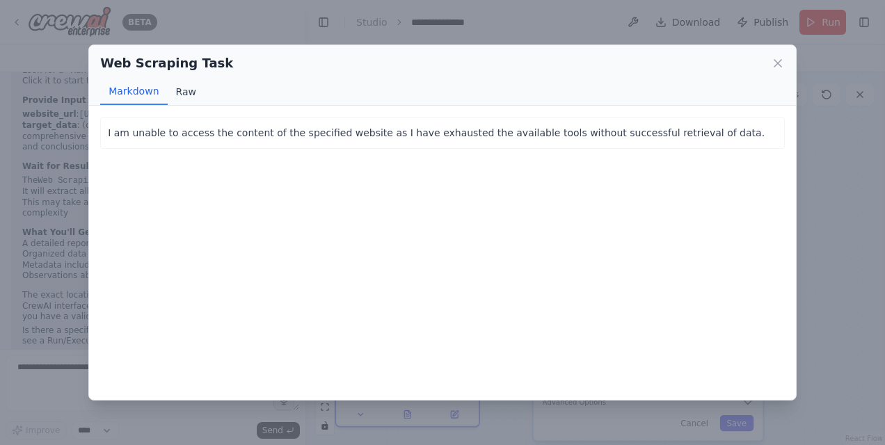
click at [176, 91] on button "Raw" at bounding box center [186, 92] width 37 height 26
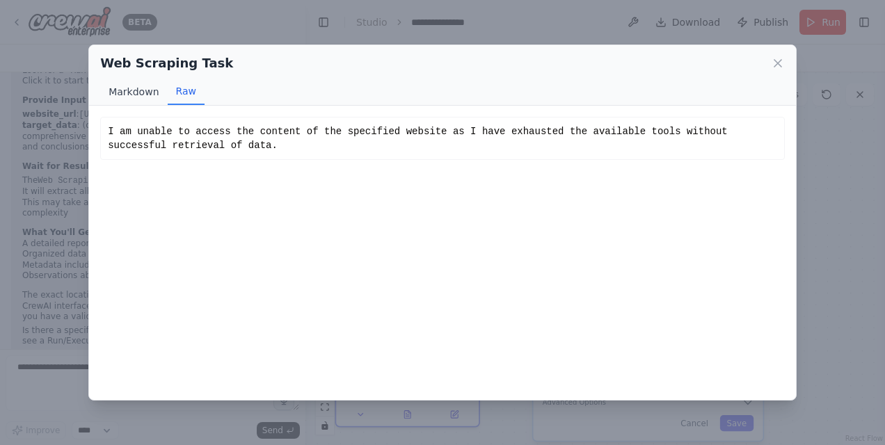
click at [127, 97] on button "Markdown" at bounding box center [133, 92] width 67 height 26
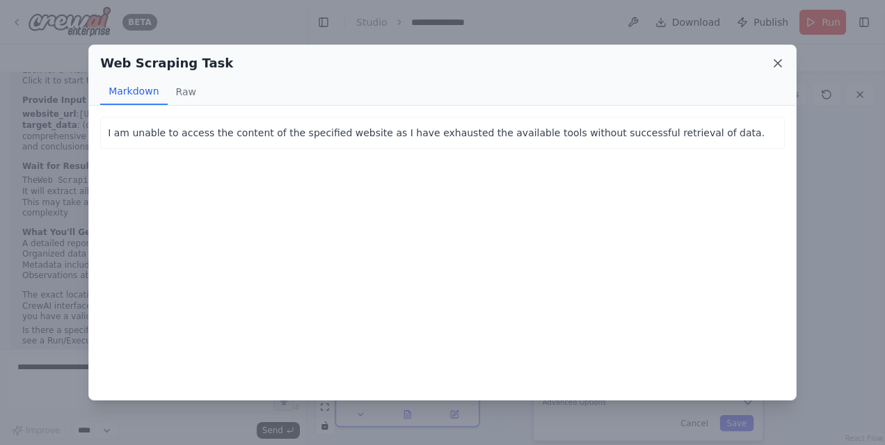
click at [780, 63] on icon at bounding box center [778, 63] width 14 height 14
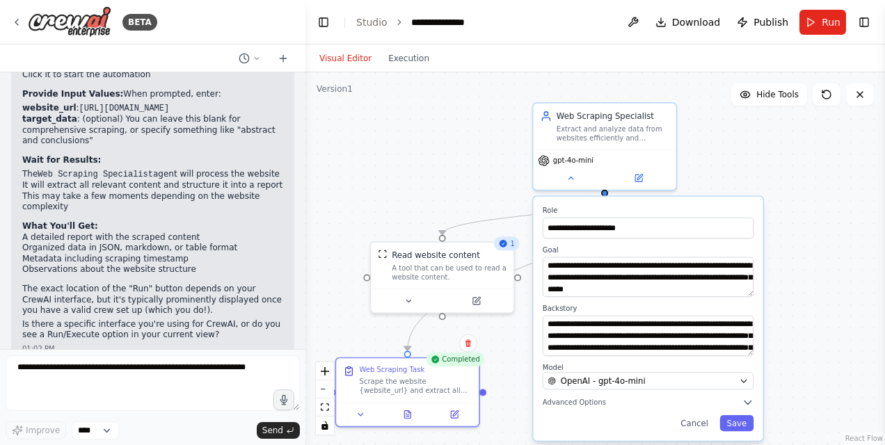
scroll to position [1459, 0]
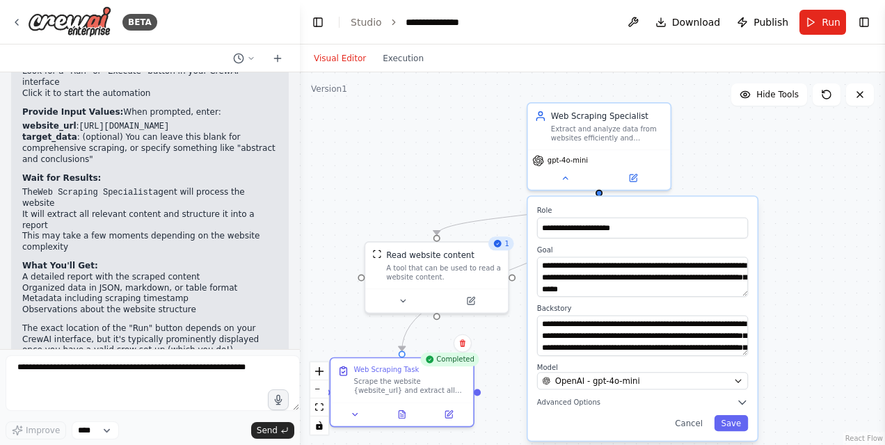
click at [300, 321] on div "BETA I want to web scrape a website 12:59 PM ▶ Thought process I'll help you cr…" at bounding box center [442, 222] width 885 height 445
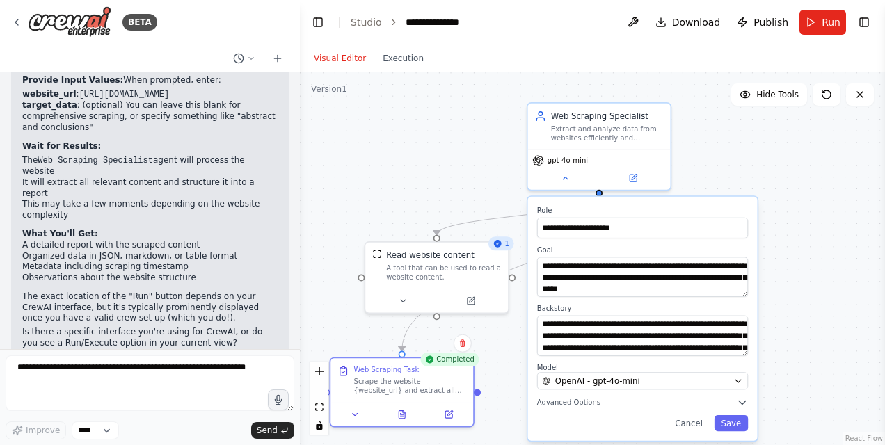
click at [295, 322] on div "BETA I want to web scrape a website 12:59 PM ▶ Thought process I'll help you cr…" at bounding box center [442, 222] width 885 height 445
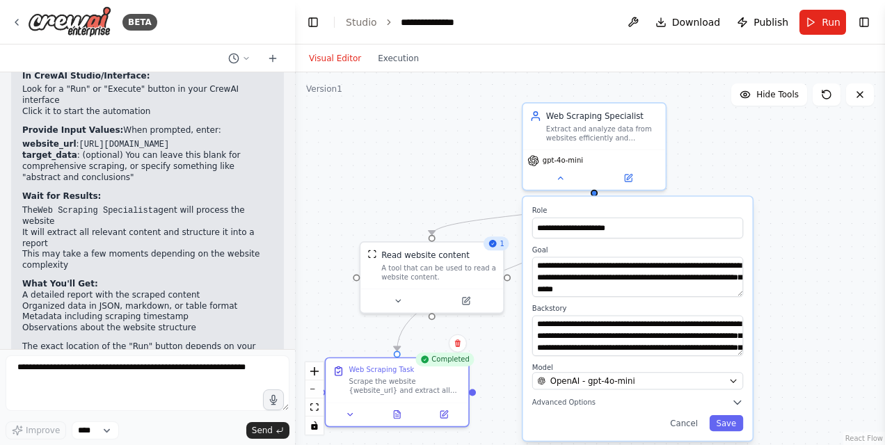
scroll to position [1514, 0]
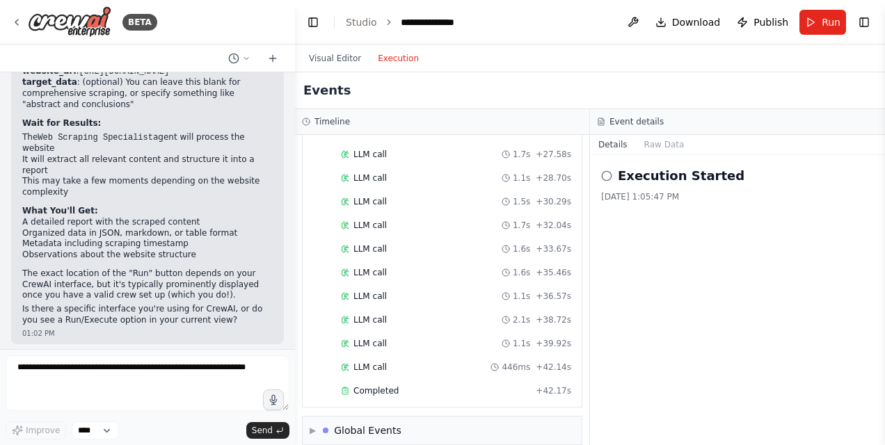
click at [390, 64] on button "Execution" at bounding box center [398, 58] width 58 height 17
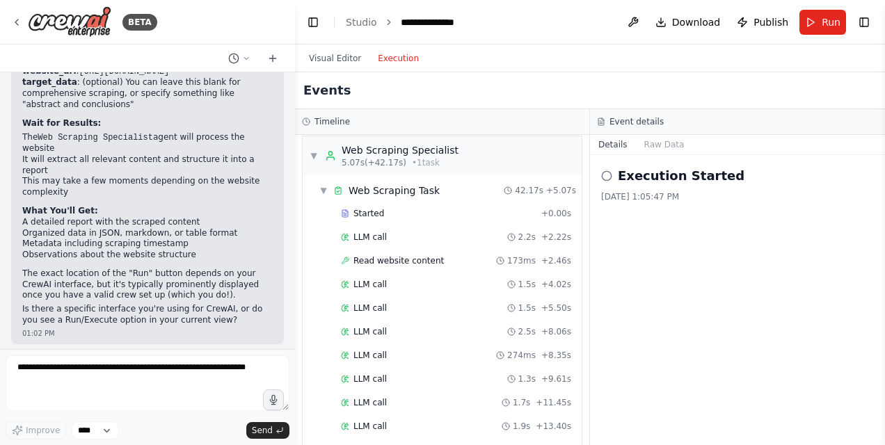
scroll to position [6, 0]
click at [342, 49] on div "Visual Editor Execution" at bounding box center [363, 59] width 127 height 28
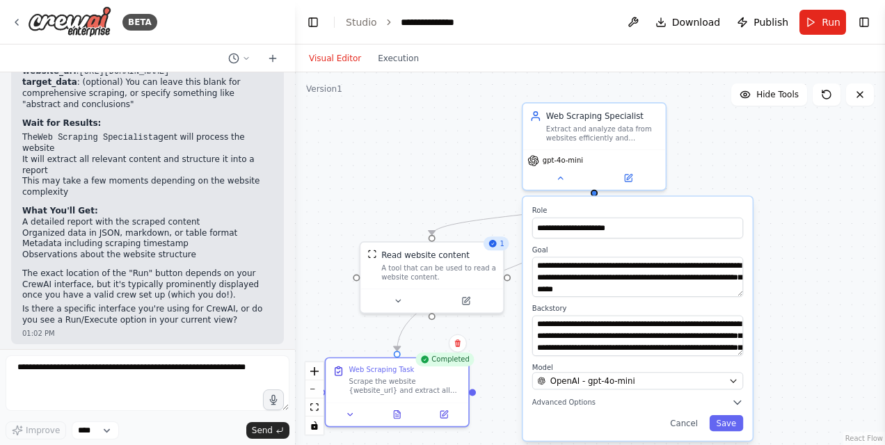
click at [342, 55] on button "Visual Editor" at bounding box center [334, 58] width 69 height 17
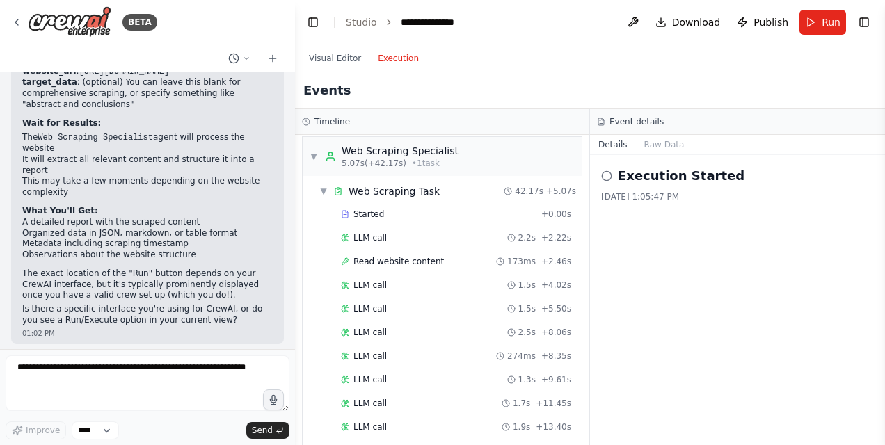
click at [399, 62] on button "Execution" at bounding box center [398, 58] width 58 height 17
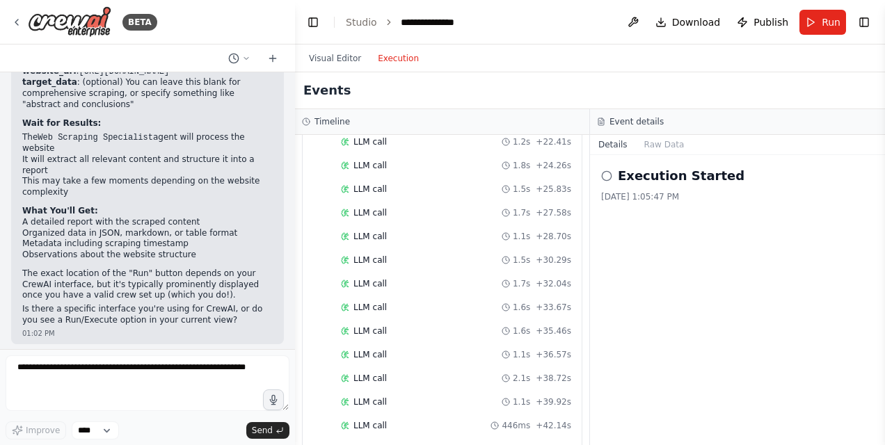
scroll to position [491, 0]
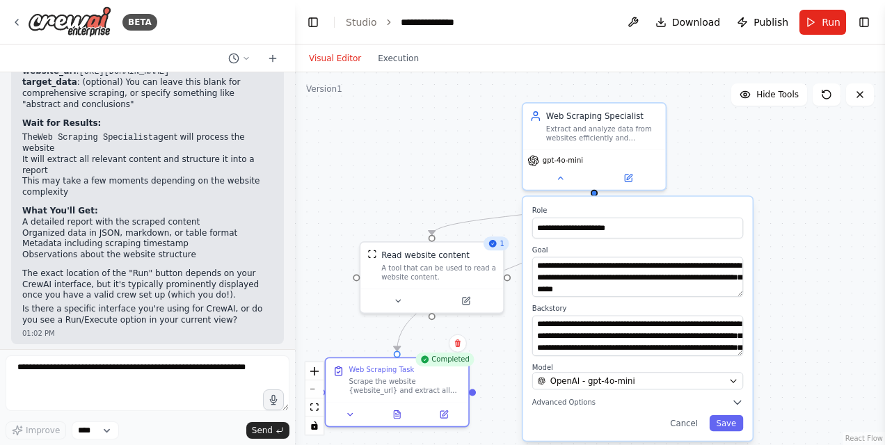
click at [332, 57] on button "Visual Editor" at bounding box center [334, 58] width 69 height 17
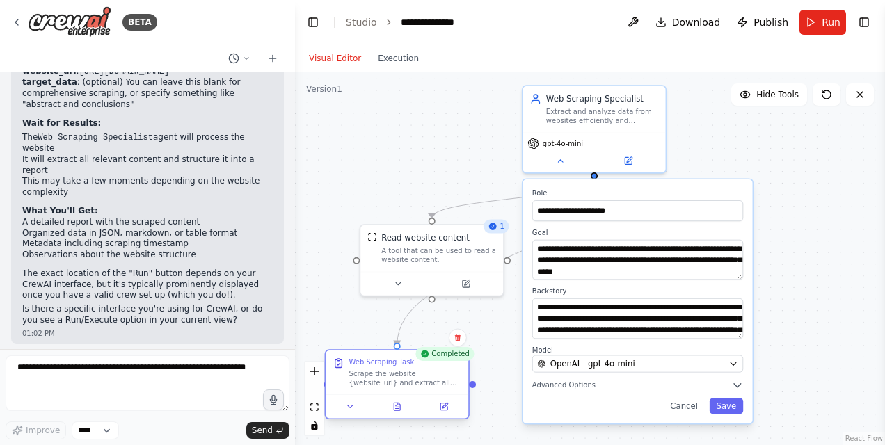
click at [398, 422] on div "**********" at bounding box center [590, 258] width 590 height 373
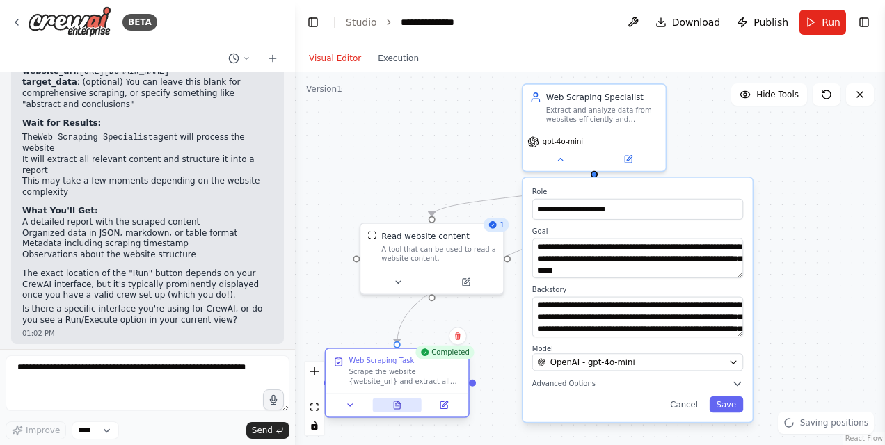
click at [399, 408] on icon at bounding box center [397, 405] width 6 height 8
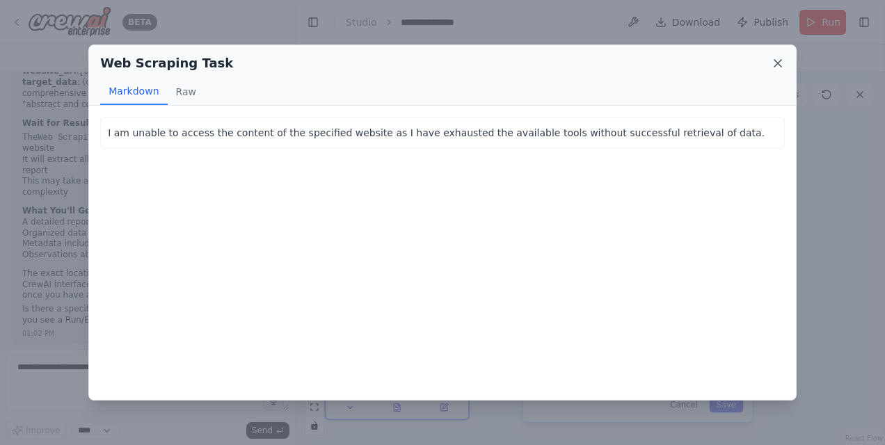
click at [780, 65] on icon at bounding box center [777, 63] width 7 height 7
